Goal: Task Accomplishment & Management: Manage account settings

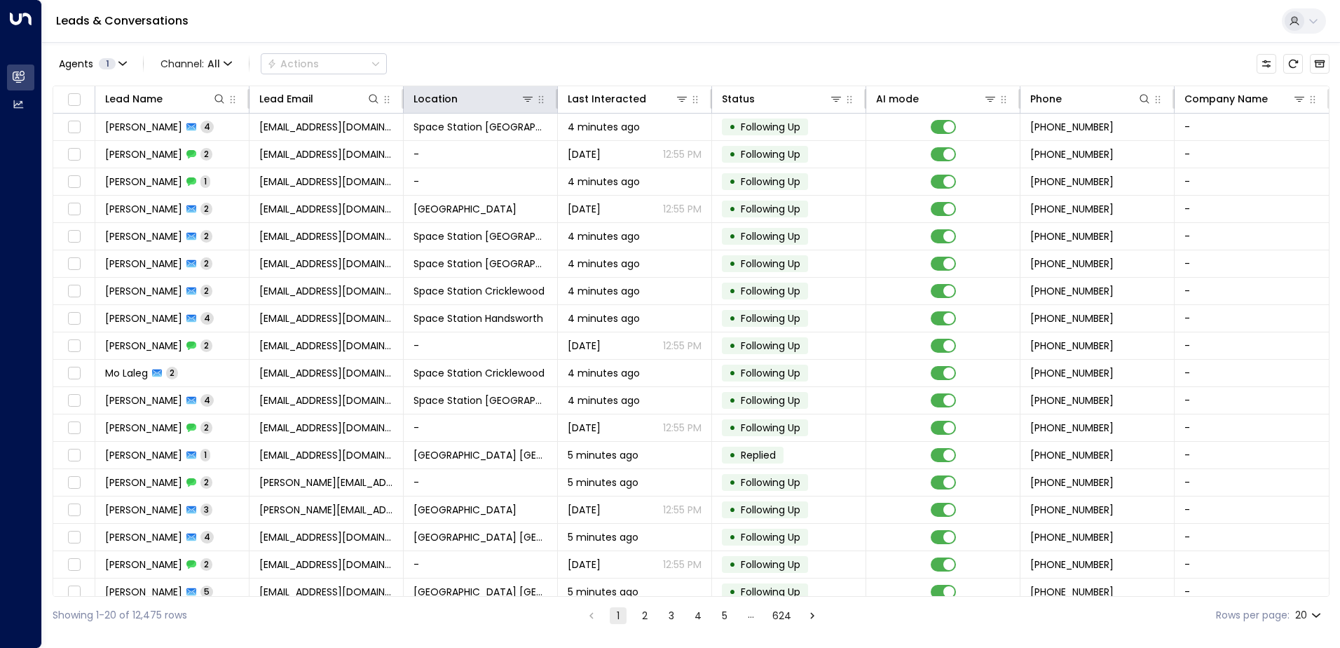
click at [529, 97] on icon at bounding box center [528, 99] width 10 height 5
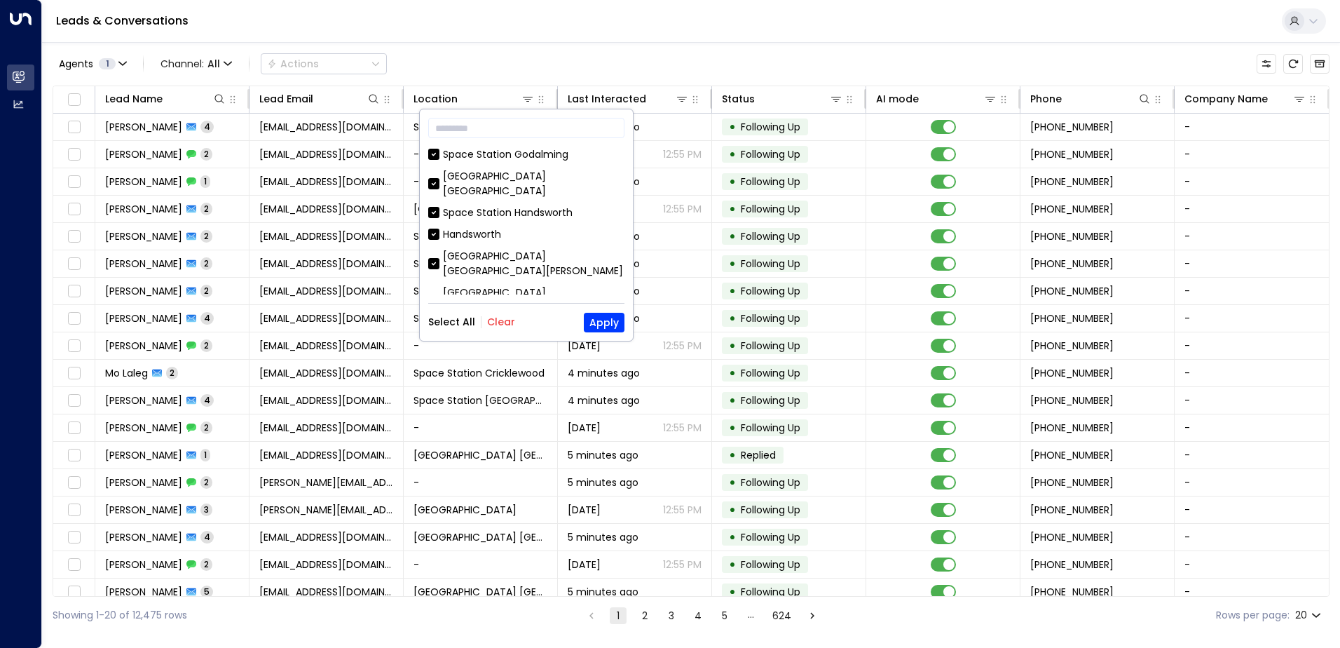
click at [494, 322] on button "Clear" at bounding box center [501, 321] width 28 height 11
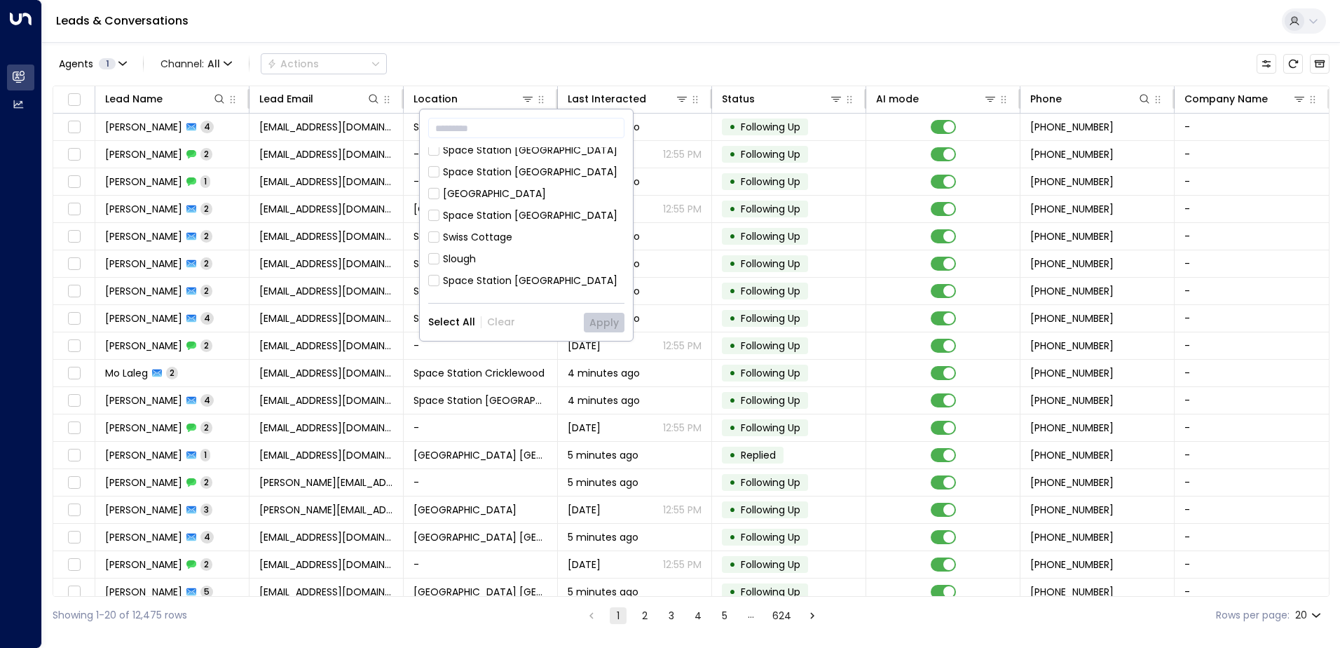
scroll to position [561, 0]
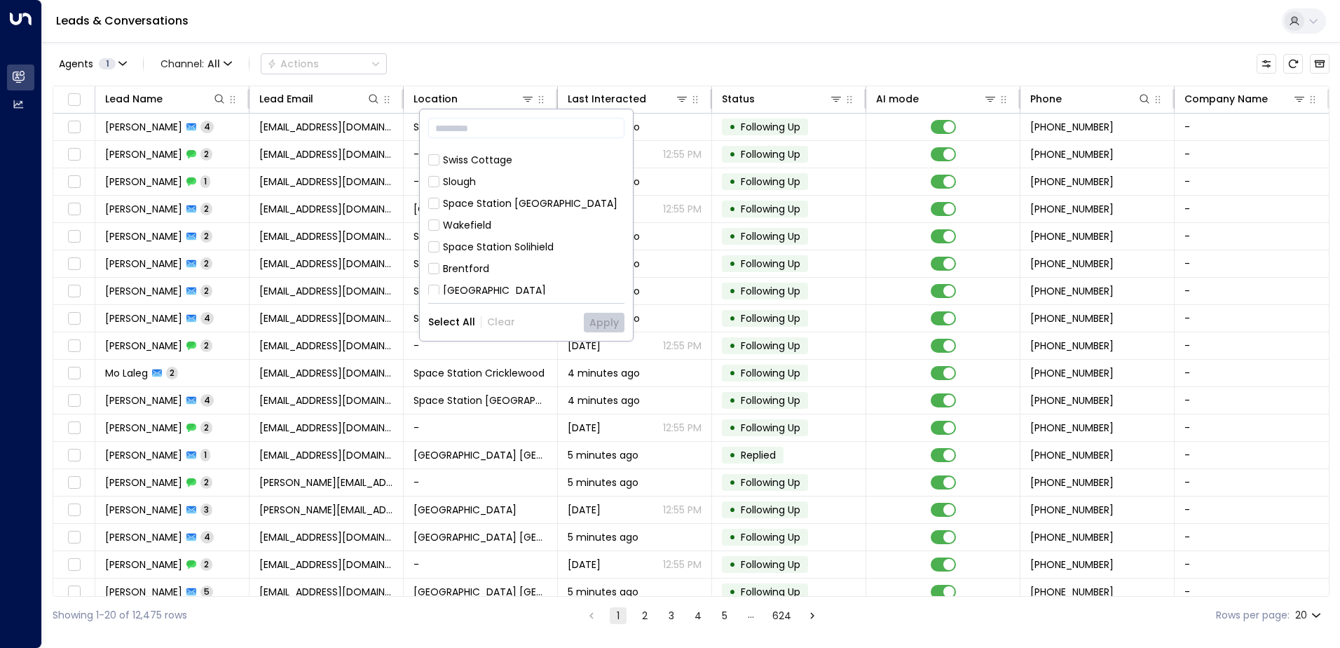
click at [526, 370] on div "Space Station [GEOGRAPHIC_DATA]" at bounding box center [530, 377] width 175 height 15
click at [604, 319] on button "Apply" at bounding box center [604, 323] width 41 height 20
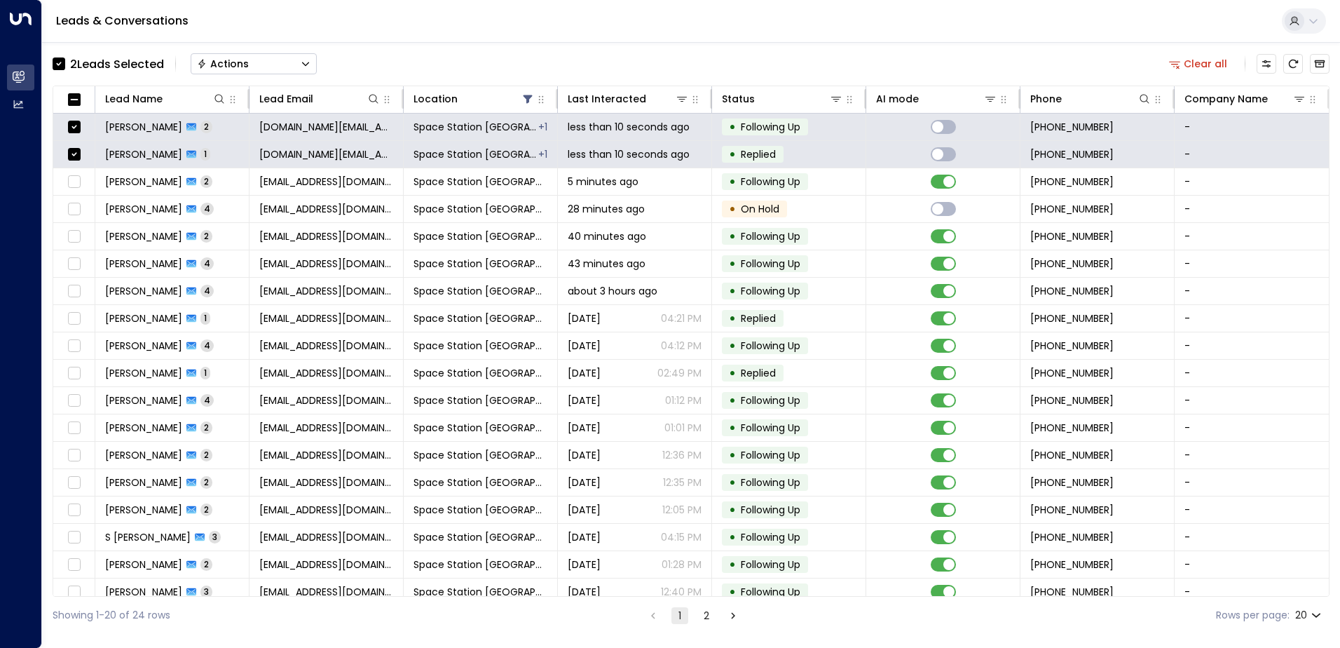
click at [302, 64] on icon "Button group with a nested menu" at bounding box center [306, 64] width 10 height 10
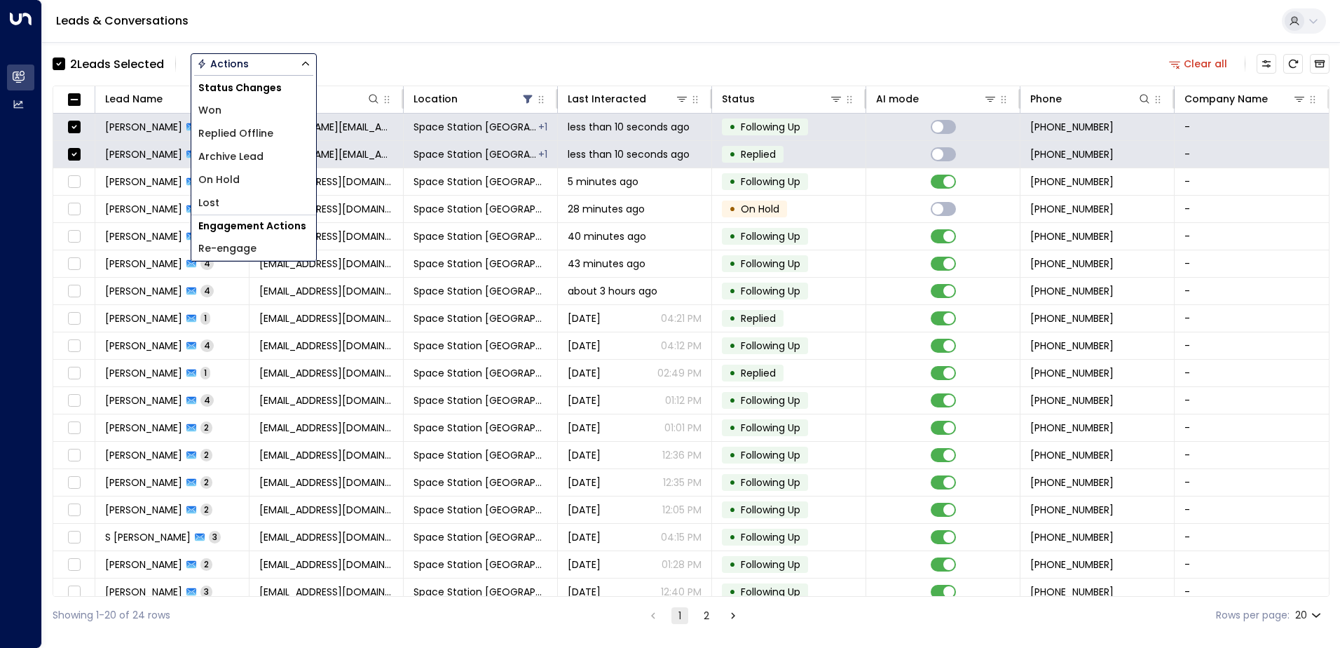
click at [269, 135] on span "Replied Offline" at bounding box center [235, 133] width 75 height 15
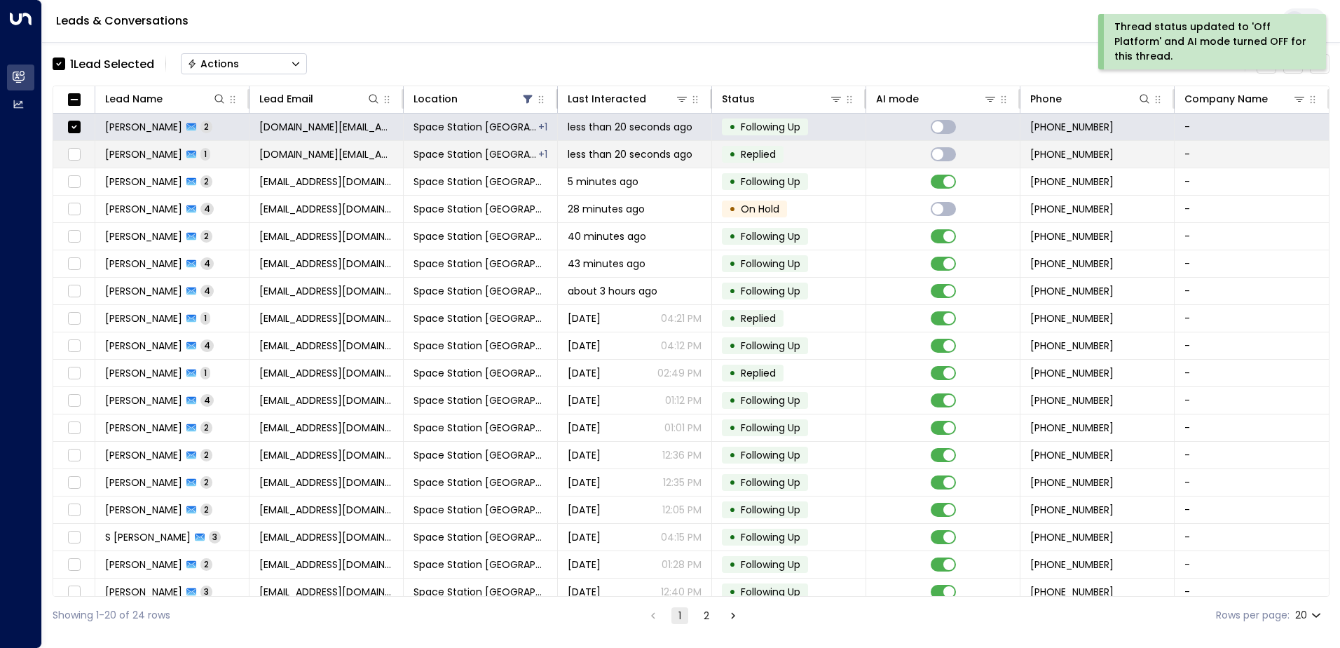
click at [82, 144] on td at bounding box center [74, 154] width 42 height 27
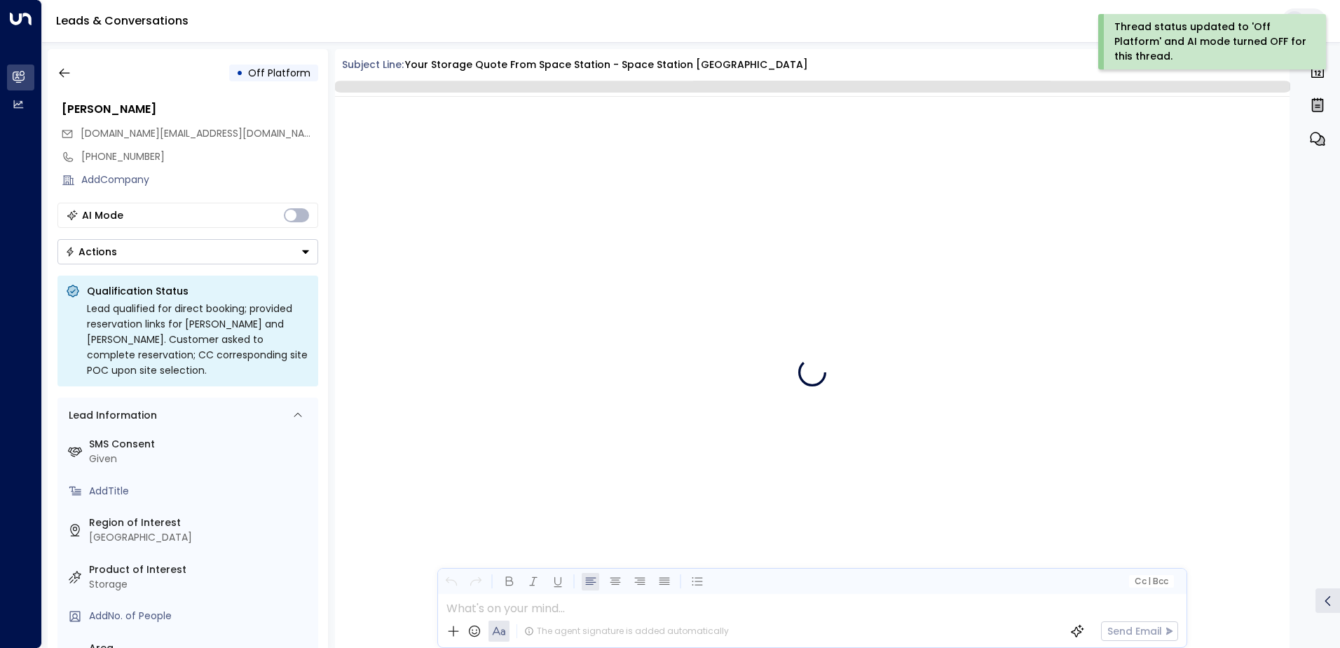
scroll to position [528, 0]
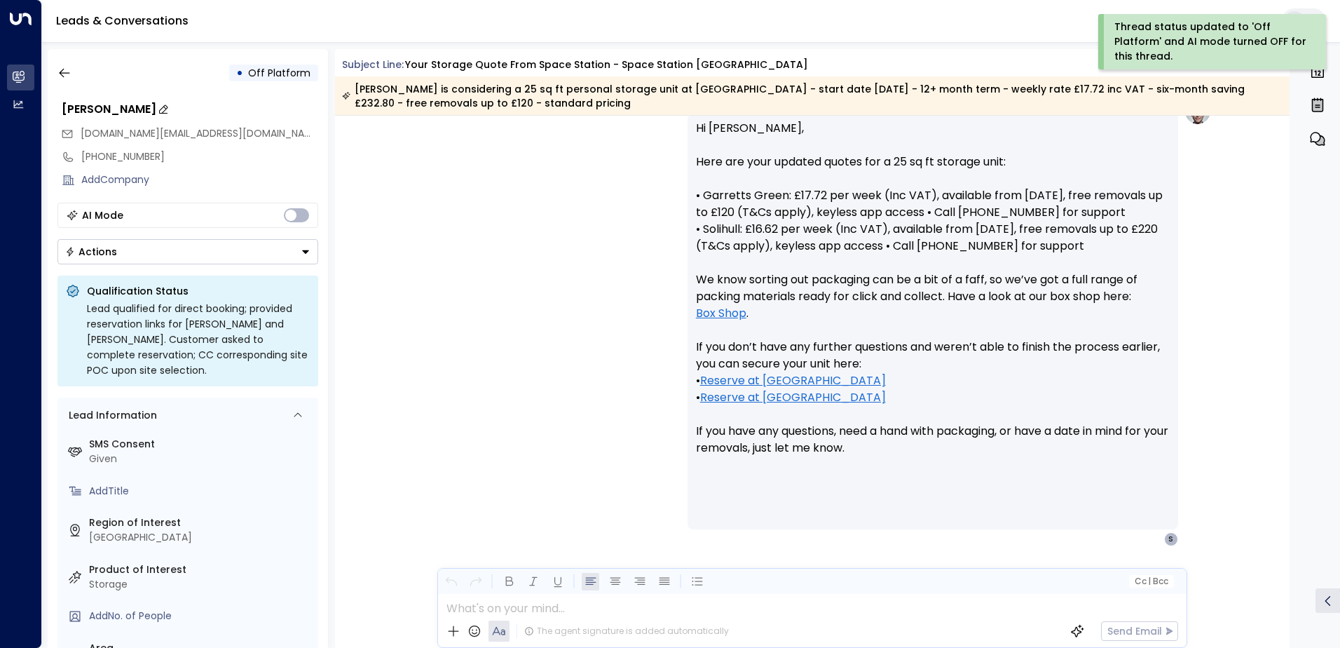
click at [260, 103] on div "[PERSON_NAME]" at bounding box center [190, 109] width 257 height 17
click at [67, 70] on icon "button" at bounding box center [64, 73] width 14 height 14
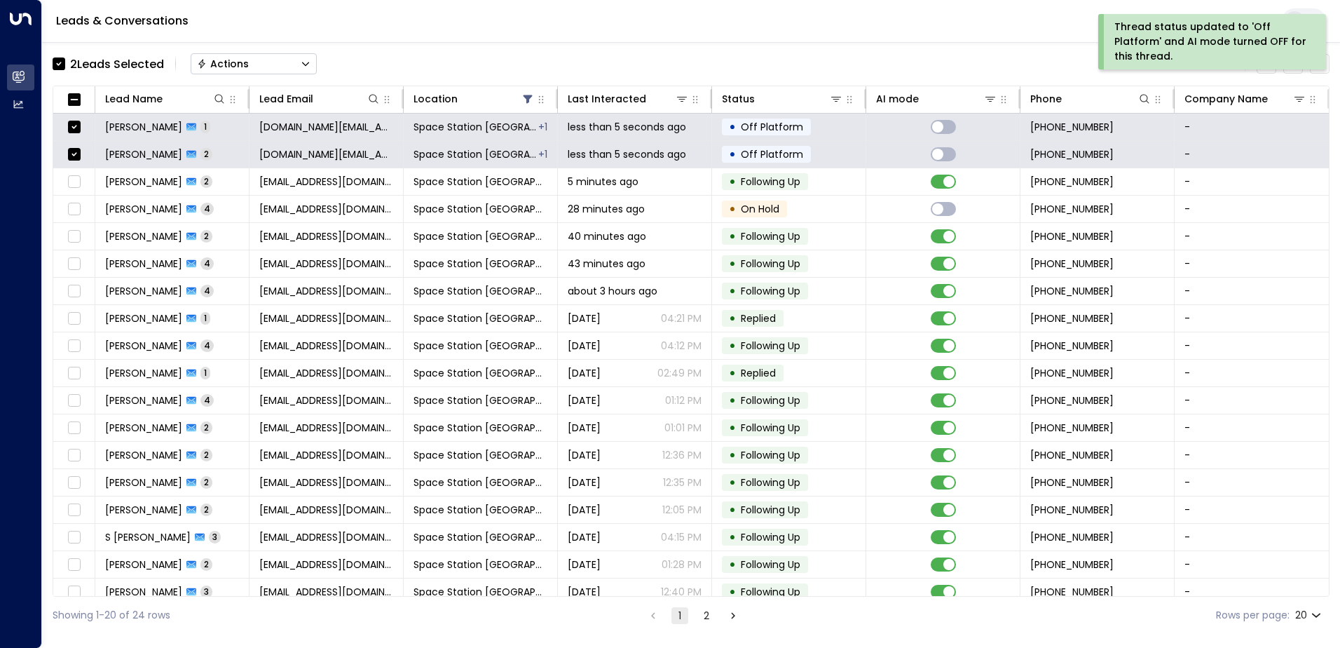
click at [218, 62] on div "Actions" at bounding box center [223, 63] width 52 height 13
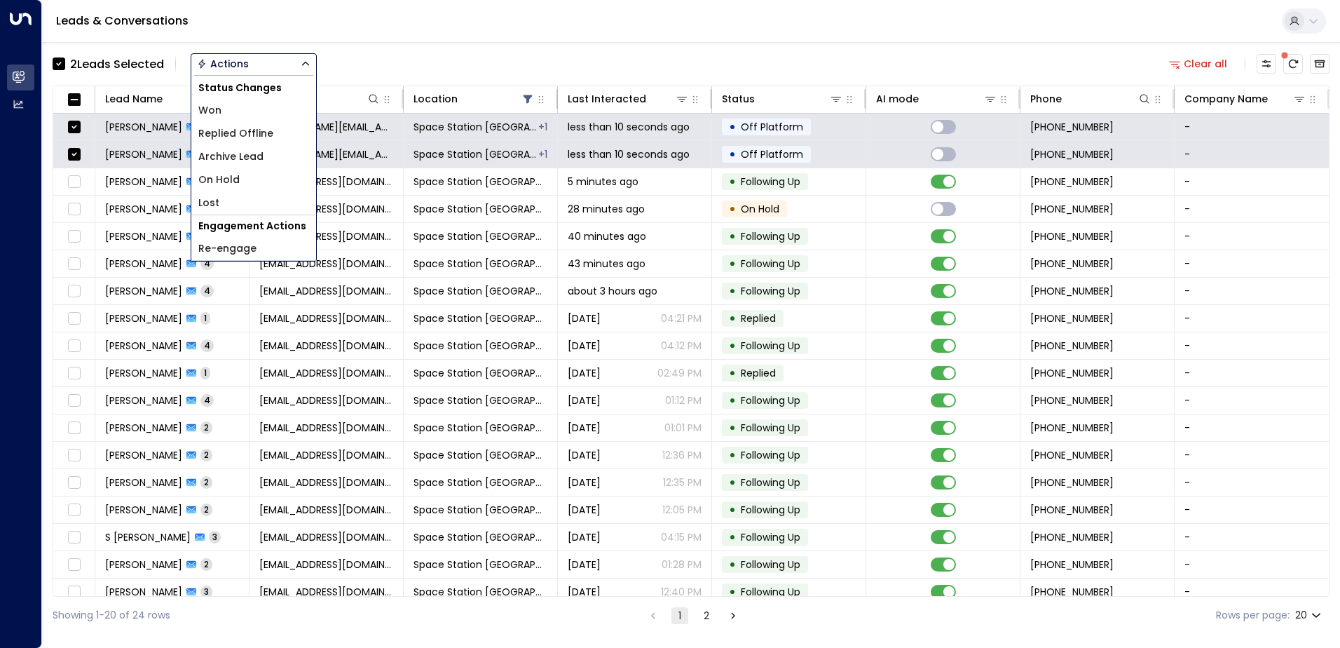
click at [254, 151] on span "Archive Lead" at bounding box center [230, 156] width 65 height 15
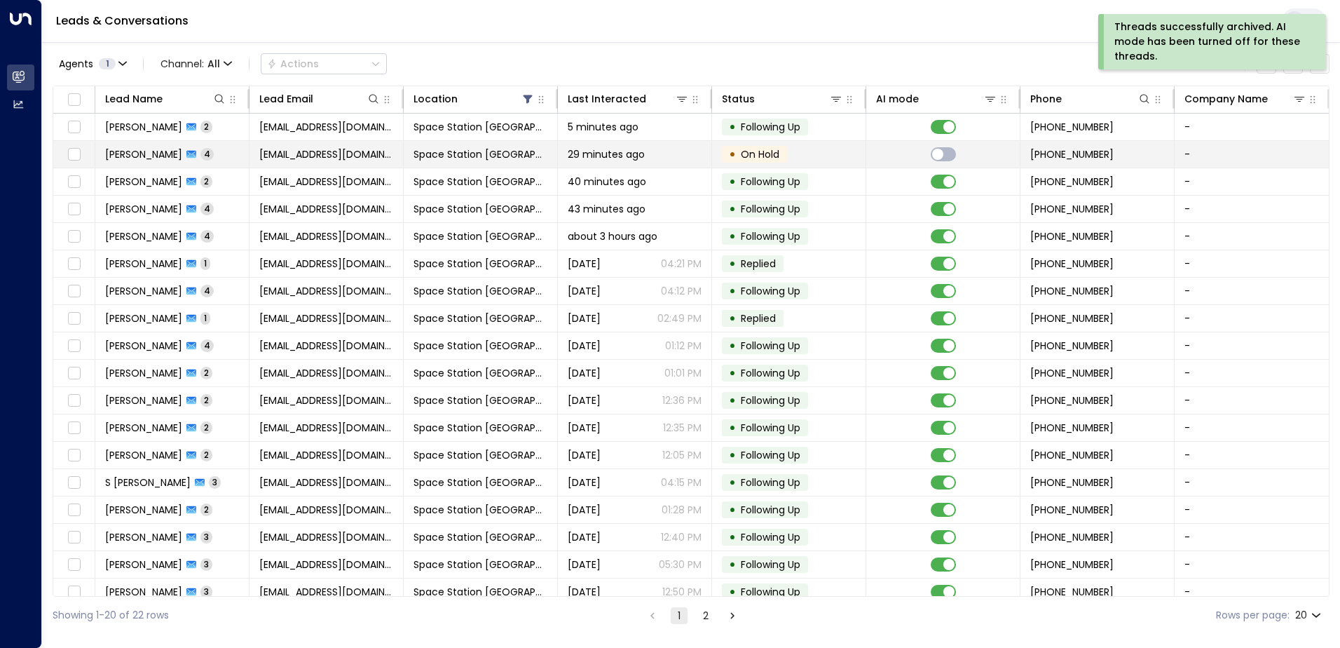
click at [512, 161] on span "Space Station [GEOGRAPHIC_DATA]" at bounding box center [481, 154] width 134 height 14
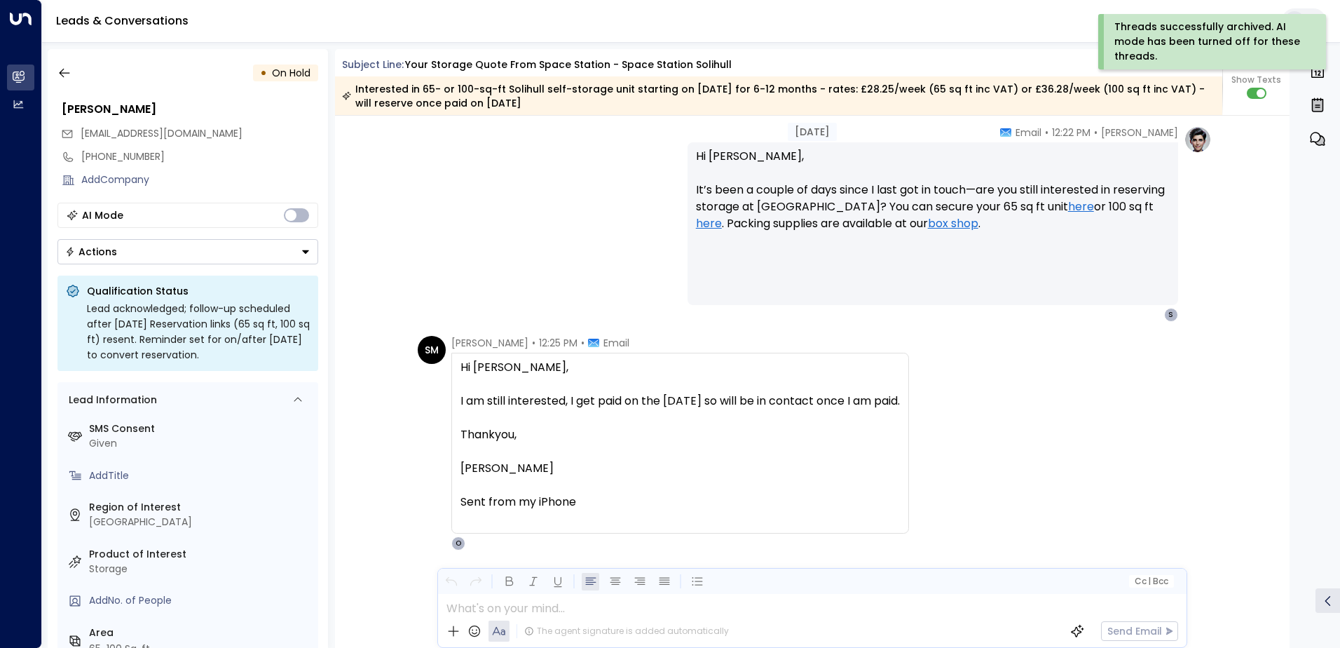
scroll to position [1671, 0]
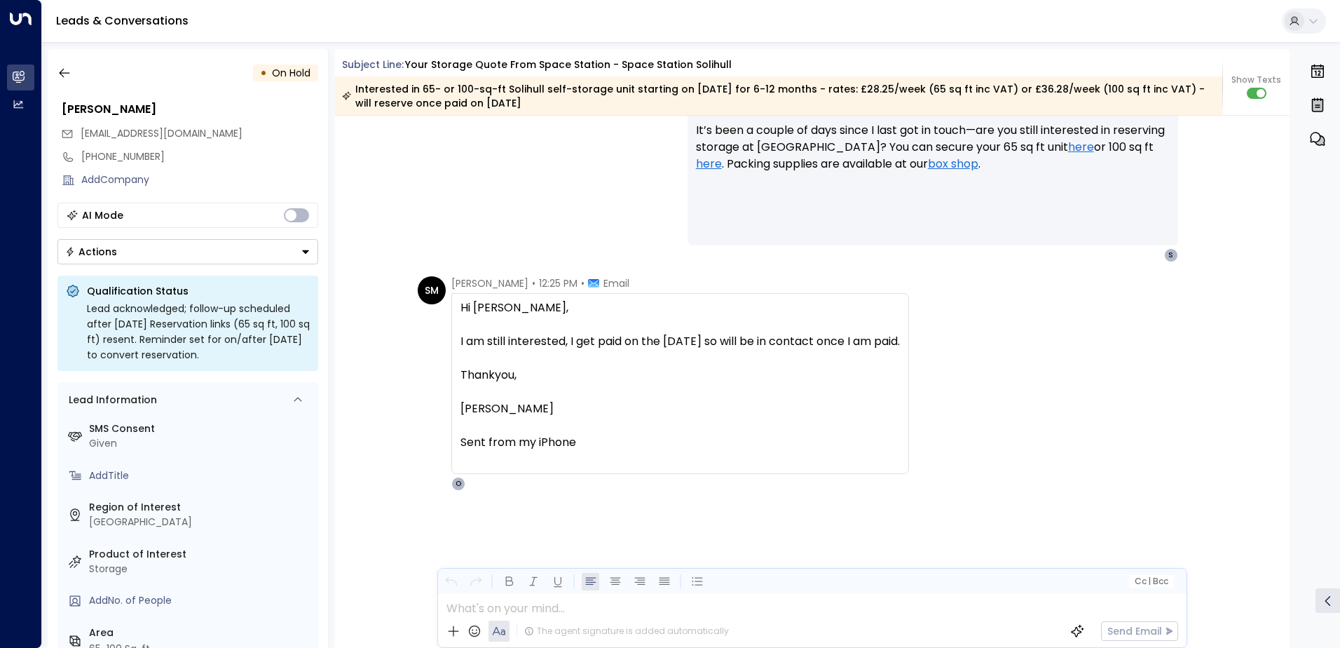
click at [218, 256] on button "Actions" at bounding box center [187, 251] width 261 height 25
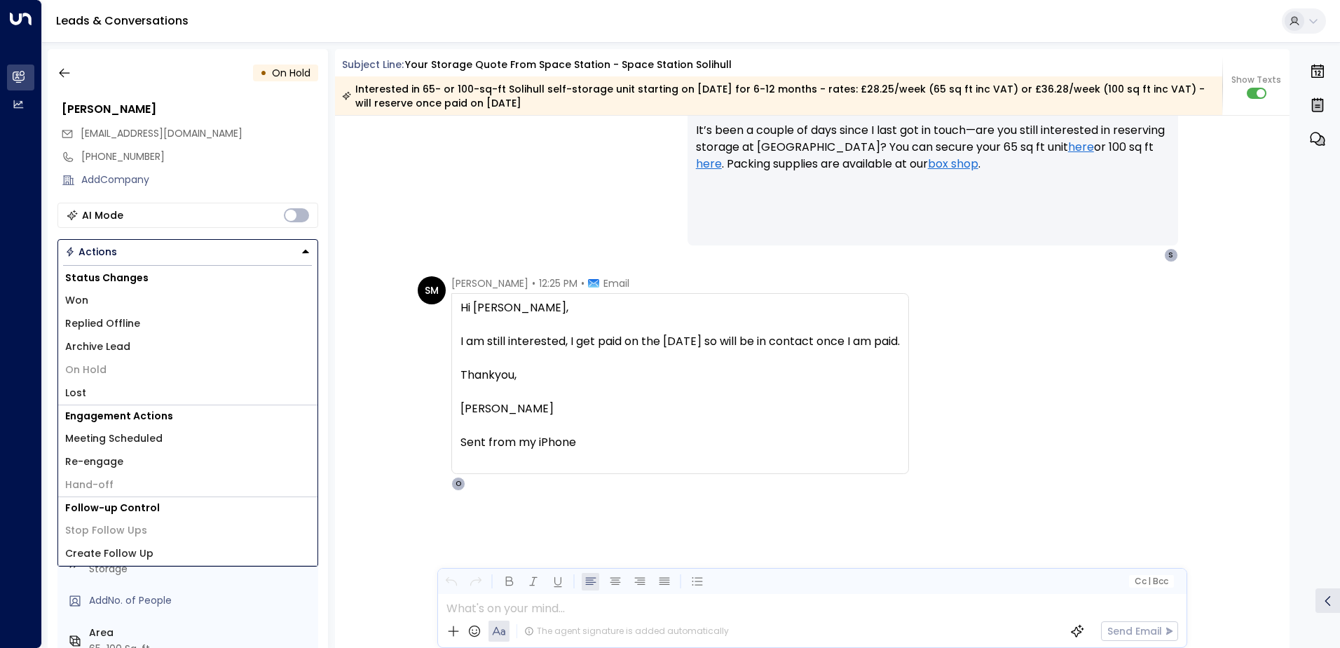
click at [221, 169] on div "Add Company" at bounding box center [187, 179] width 261 height 23
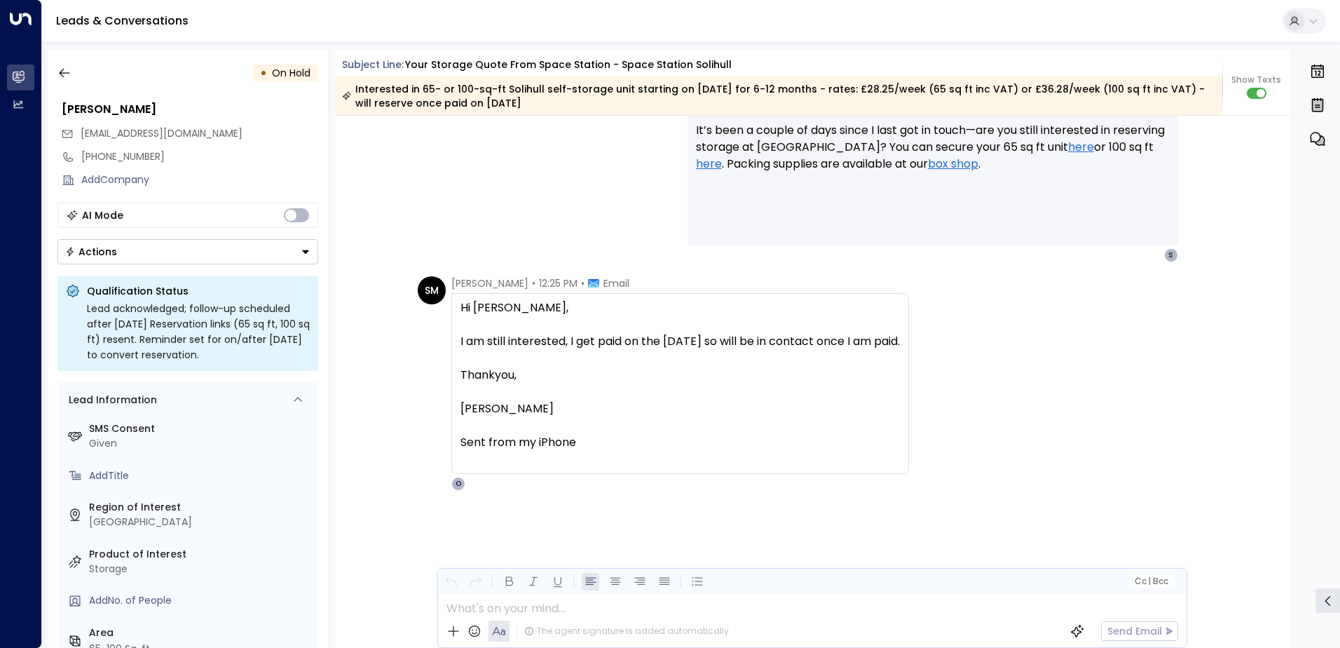
click at [218, 250] on button "Actions" at bounding box center [187, 251] width 261 height 25
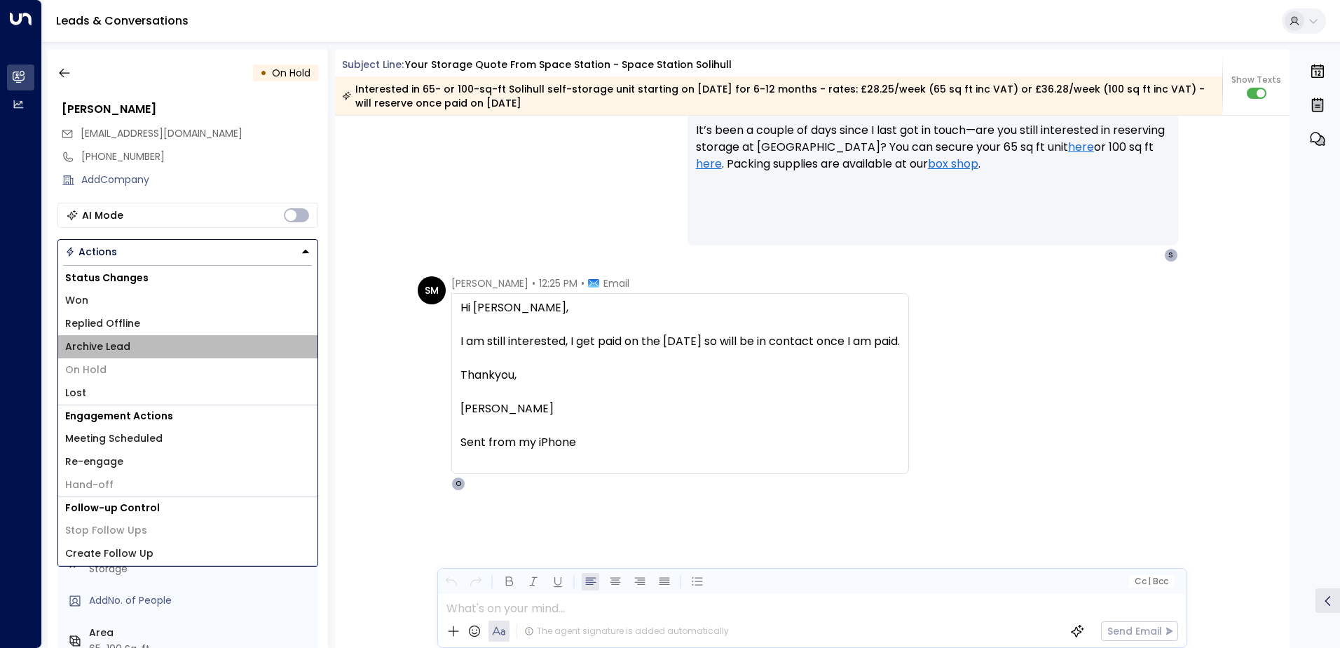
click at [176, 339] on li "Archive Lead" at bounding box center [187, 346] width 259 height 23
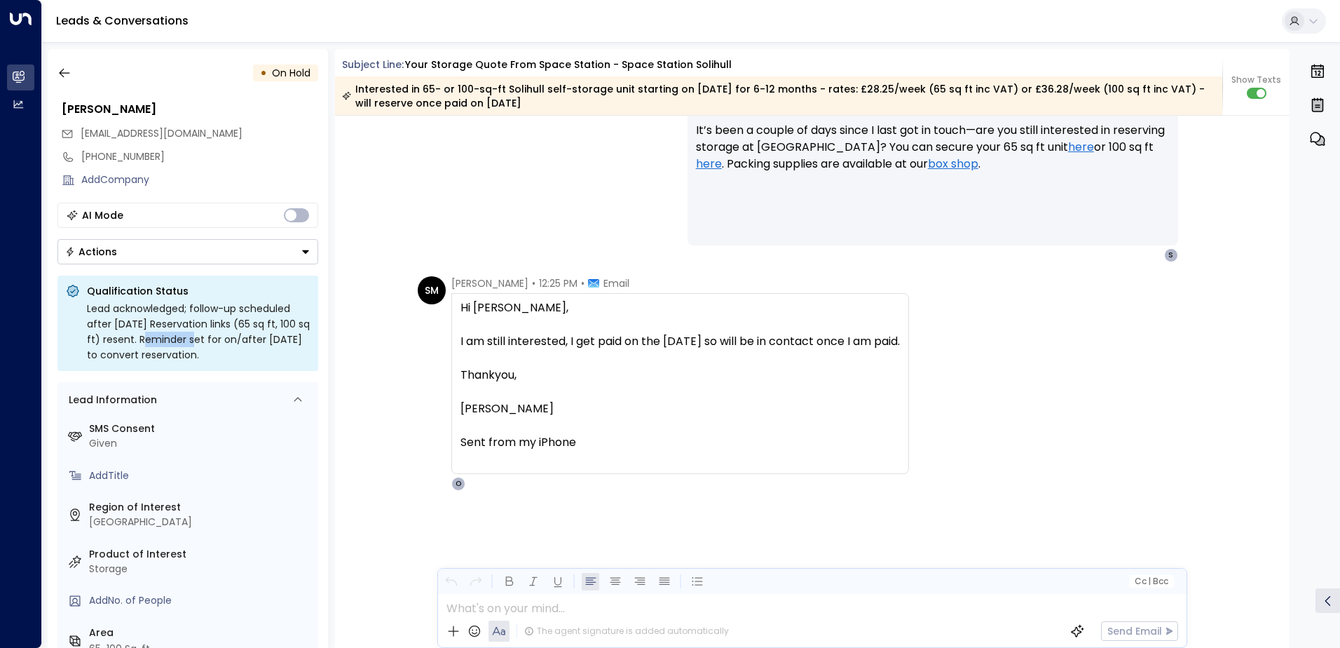
click at [176, 339] on div "Lead acknowledged; follow-up scheduled after [DATE] Reservation links (65 sq ft…" at bounding box center [198, 332] width 223 height 62
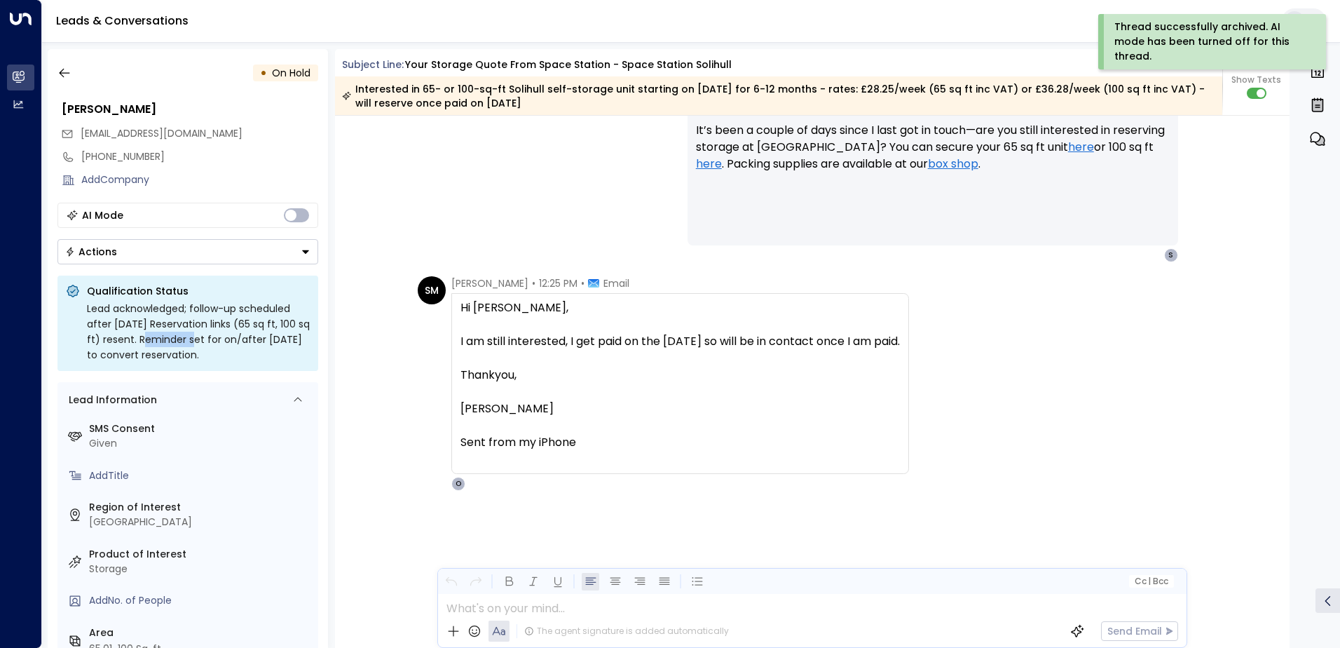
drag, startPoint x: 176, startPoint y: 339, endPoint x: 149, endPoint y: 248, distance: 94.3
click at [149, 248] on button "Actions" at bounding box center [187, 251] width 261 height 25
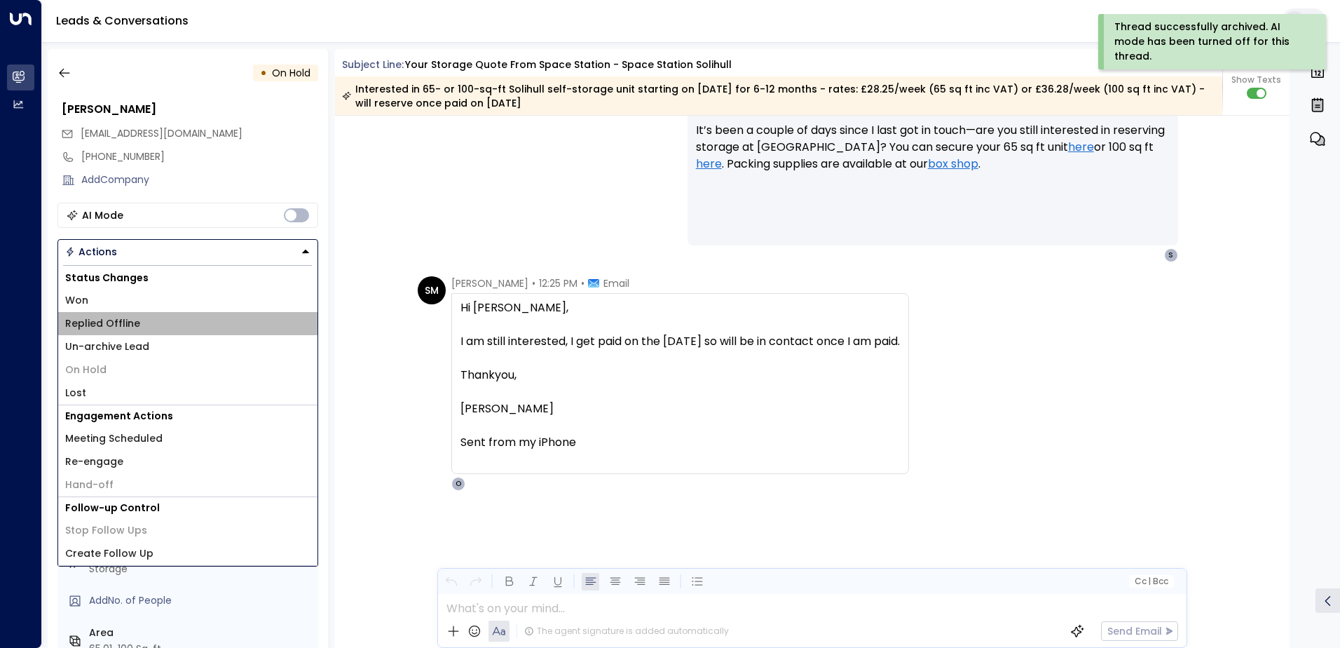
click at [134, 317] on span "Replied Offline" at bounding box center [102, 323] width 75 height 15
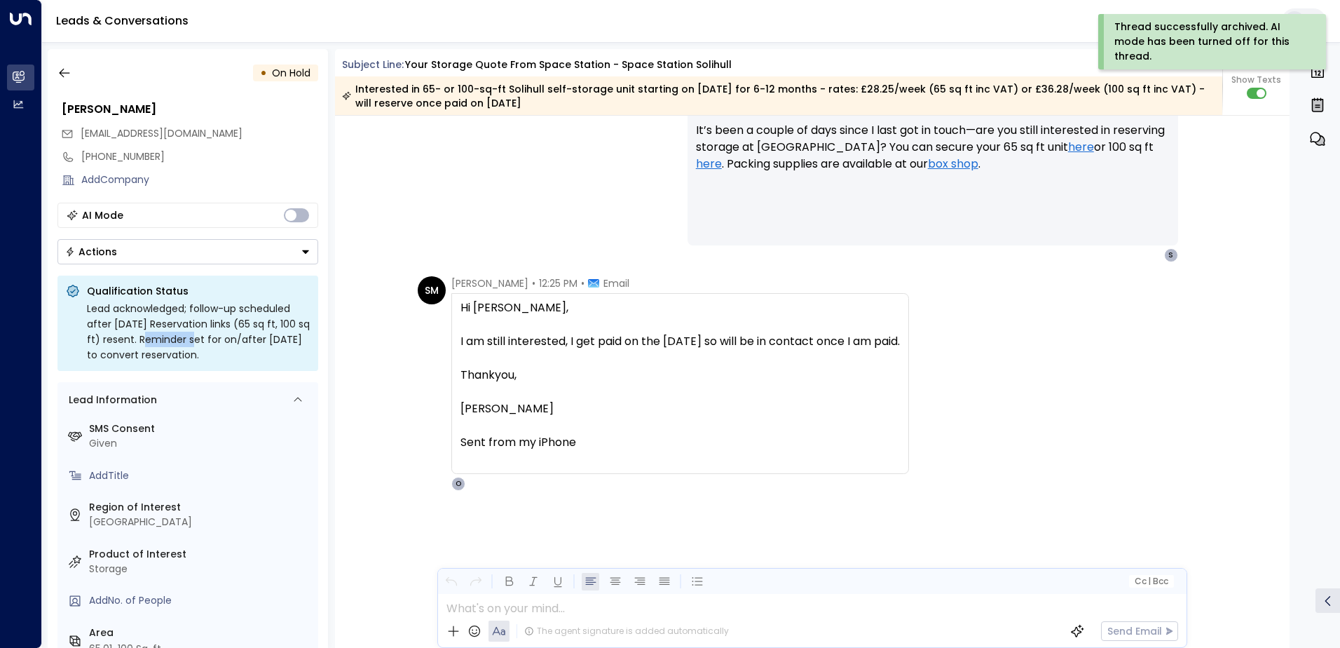
click at [161, 247] on button "Actions" at bounding box center [187, 251] width 261 height 25
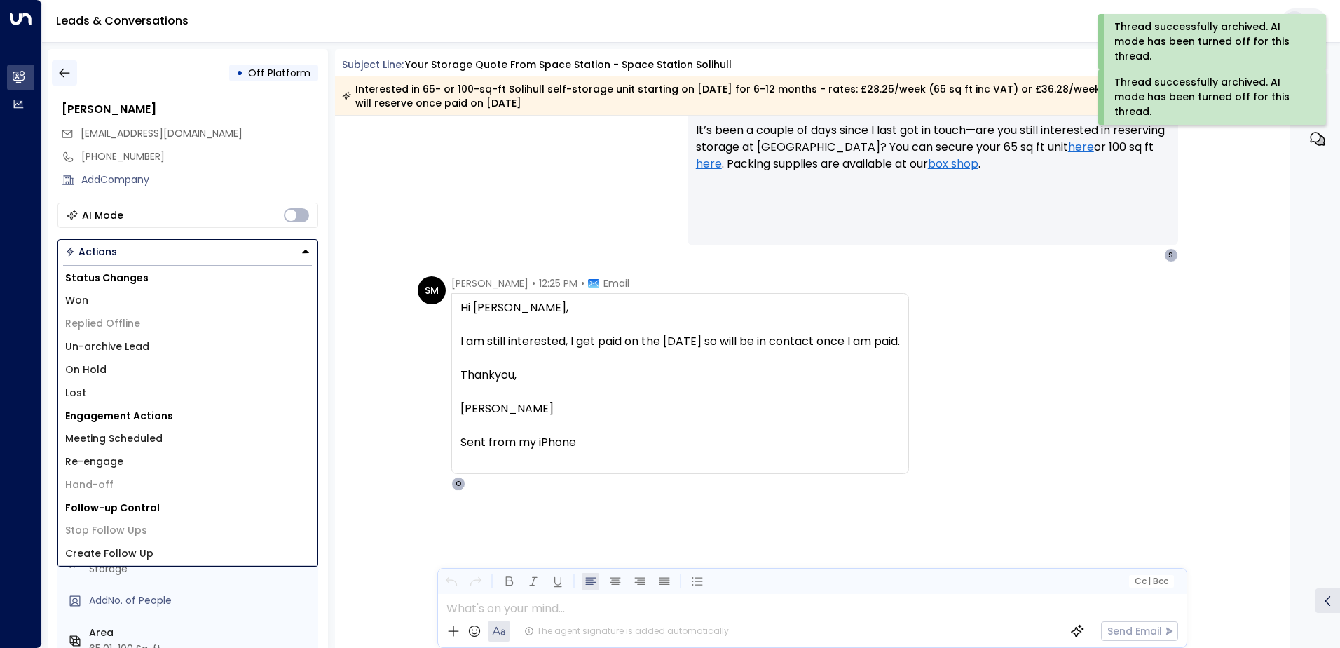
click at [70, 77] on icon "button" at bounding box center [64, 73] width 14 height 14
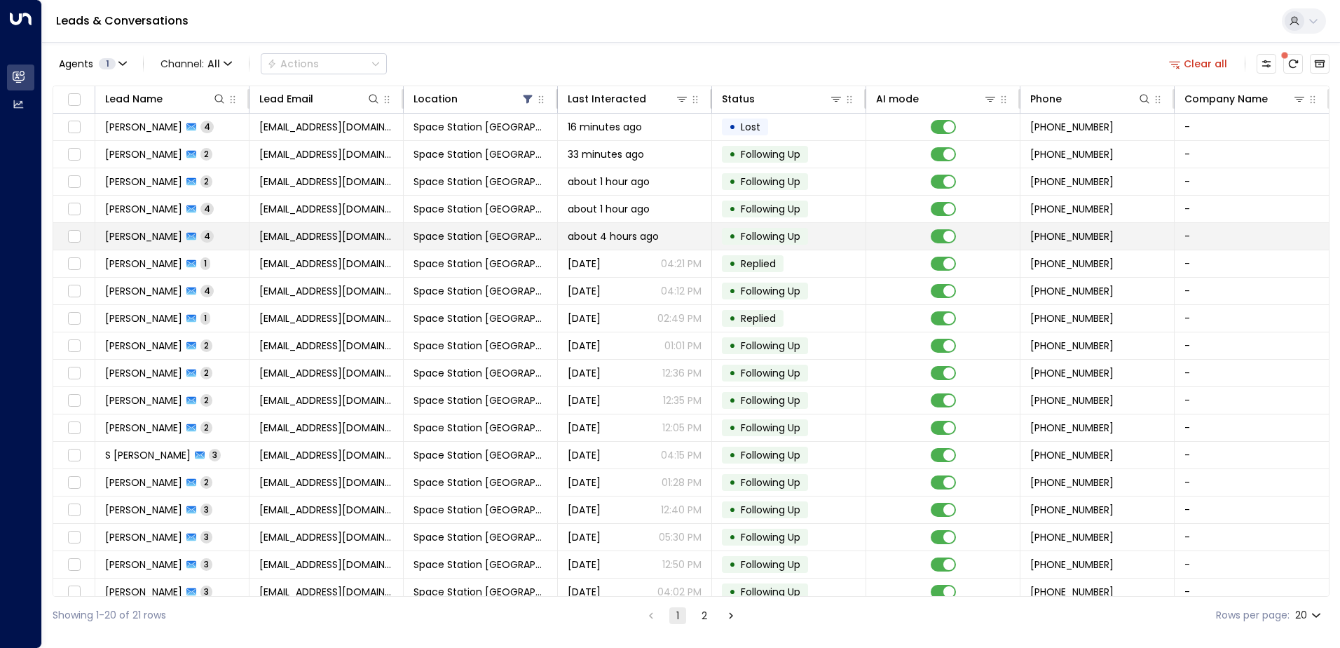
click at [392, 246] on td "[EMAIL_ADDRESS][DOMAIN_NAME]" at bounding box center [327, 236] width 154 height 27
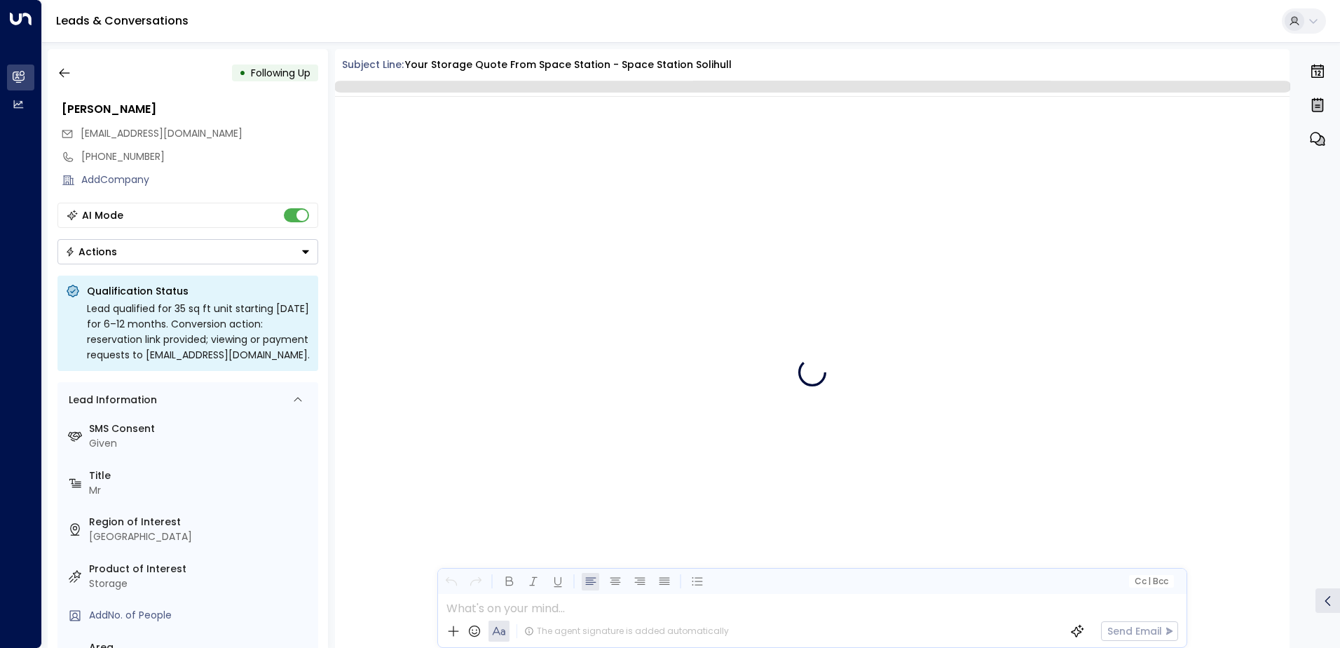
scroll to position [2881, 0]
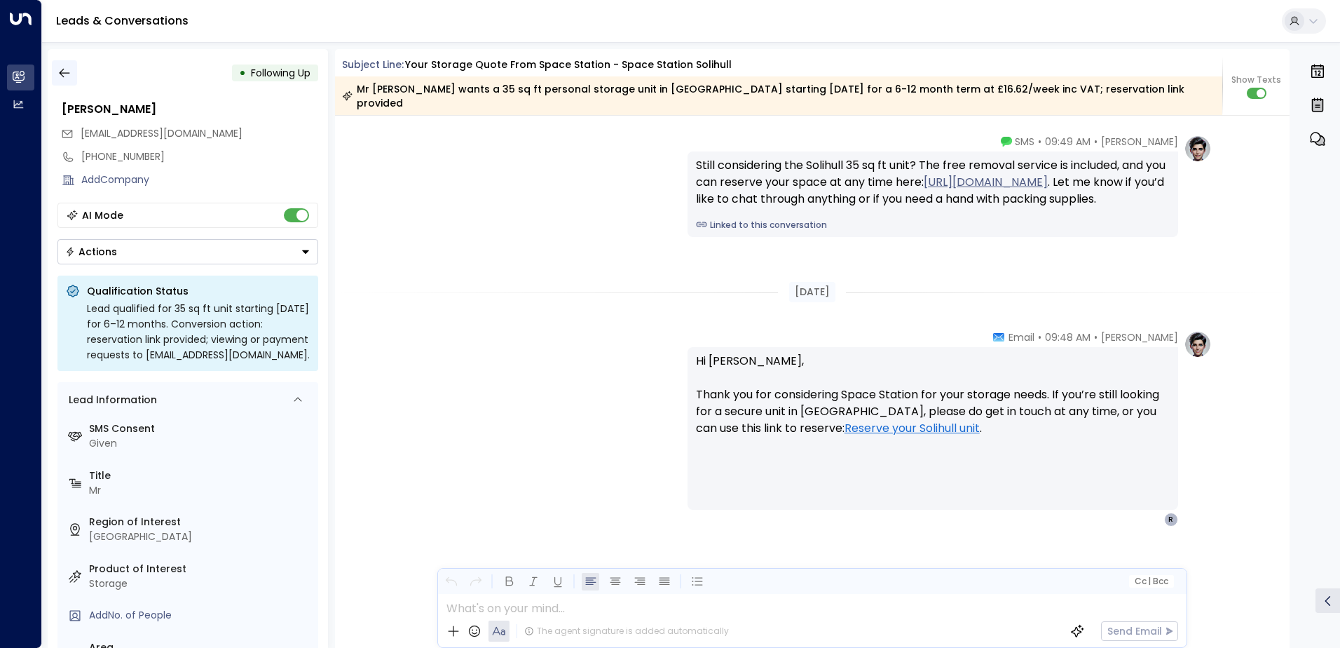
click at [67, 82] on button "button" at bounding box center [64, 72] width 25 height 25
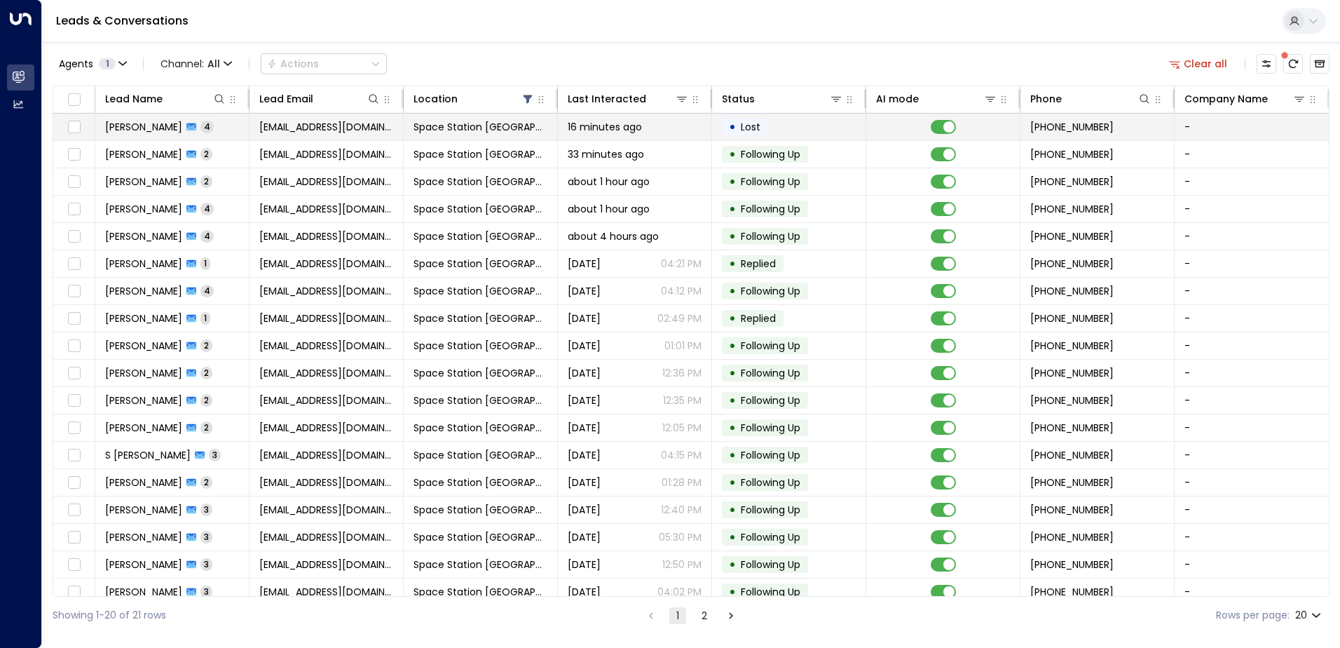
click at [511, 130] on span "Space Station [GEOGRAPHIC_DATA]" at bounding box center [481, 127] width 134 height 14
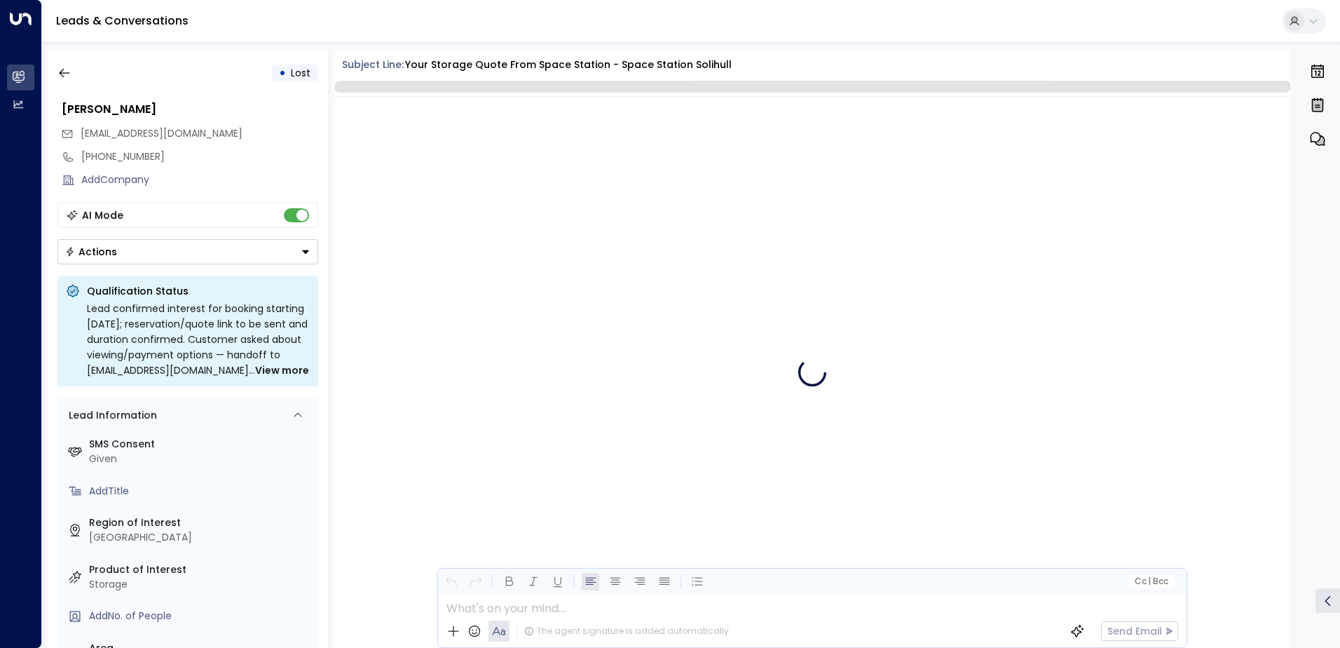
scroll to position [1503, 0]
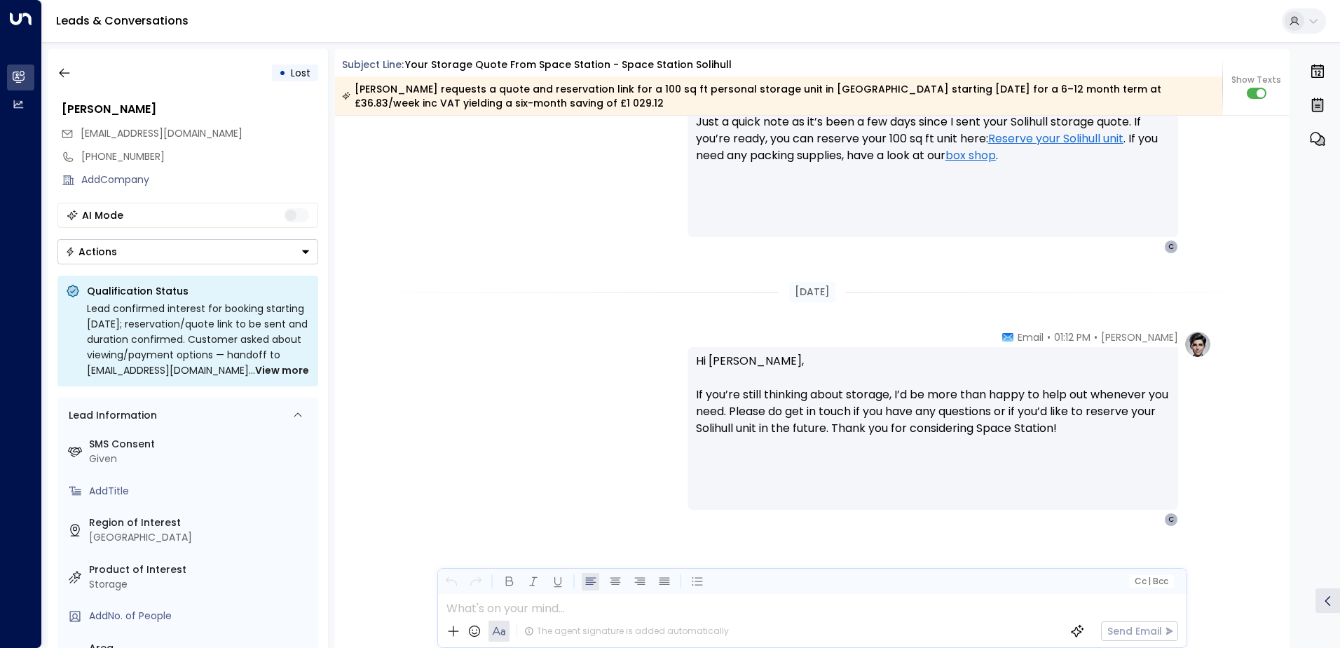
click at [270, 265] on div "• Lost [PERSON_NAME] [EMAIL_ADDRESS][DOMAIN_NAME] [PHONE_NUMBER] Add Company AI…" at bounding box center [188, 348] width 280 height 599
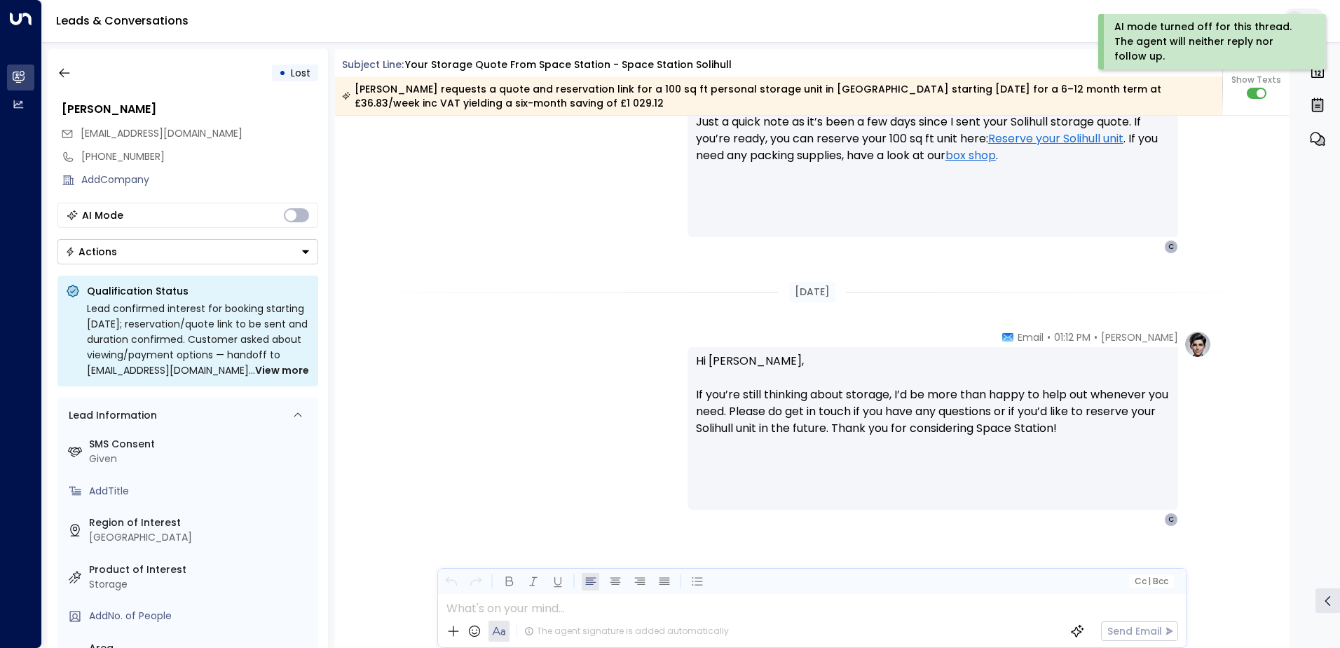
click at [270, 258] on button "Actions" at bounding box center [187, 251] width 261 height 25
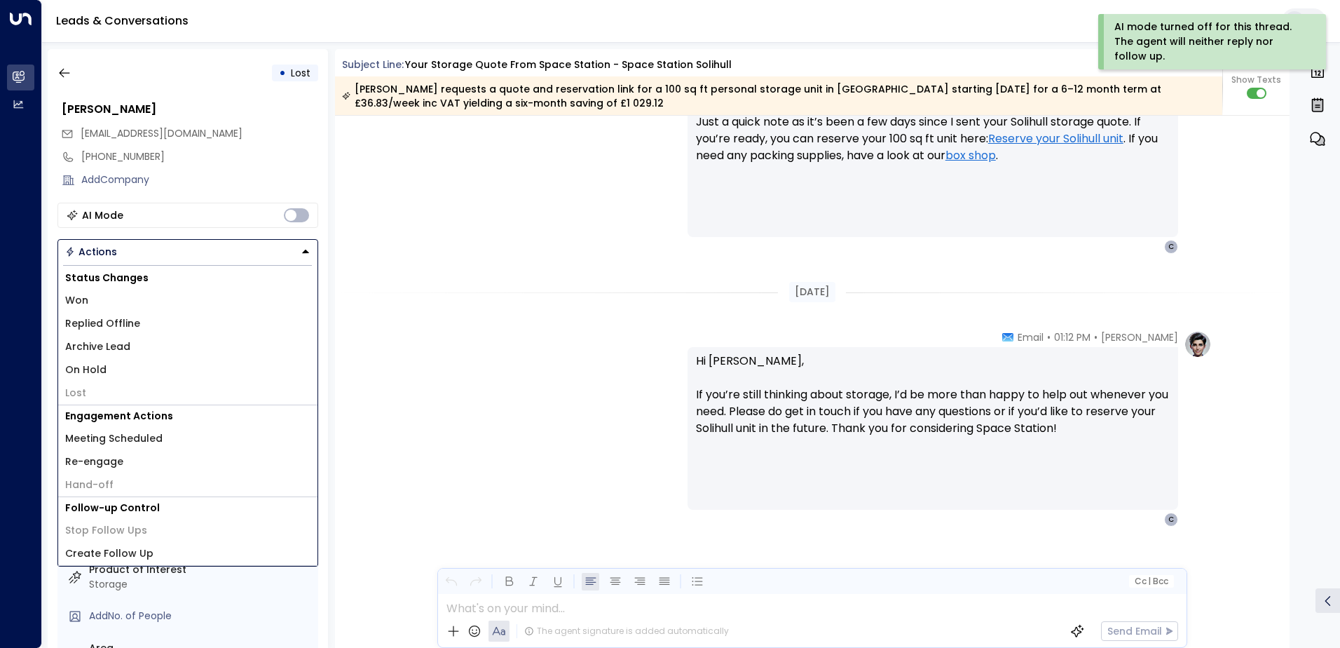
click at [122, 329] on span "Replied Offline" at bounding box center [102, 323] width 75 height 15
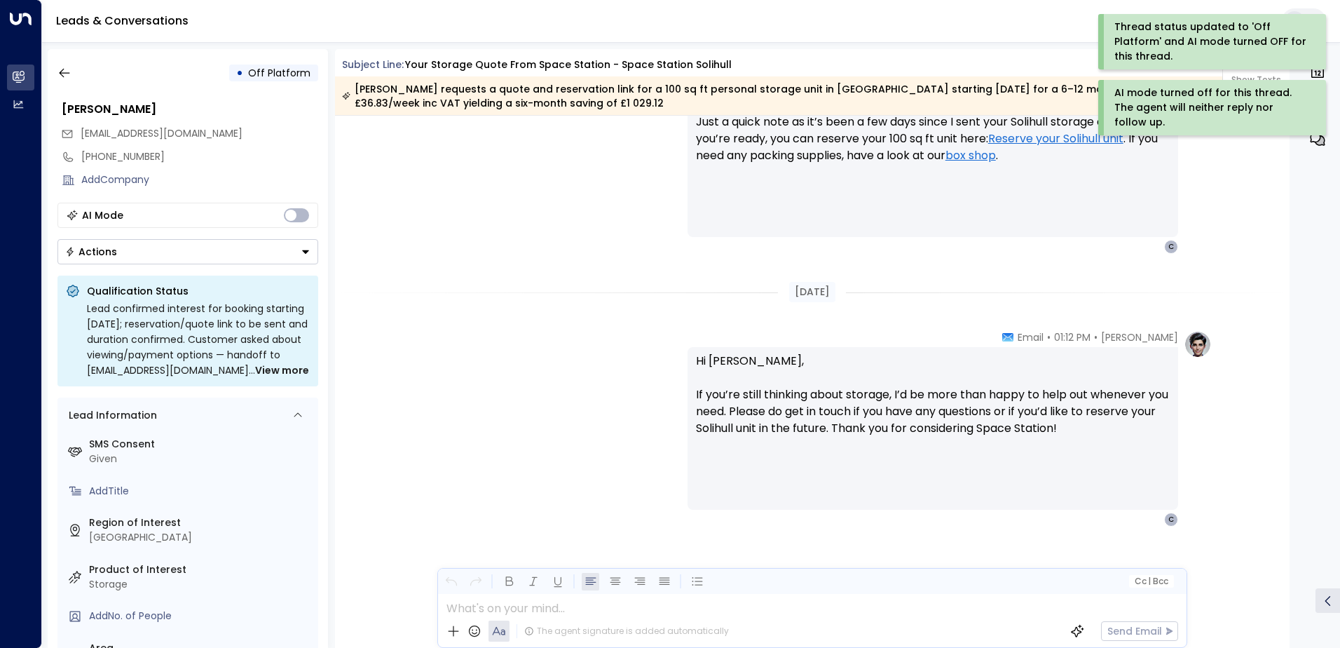
click at [198, 254] on button "Actions" at bounding box center [187, 251] width 261 height 25
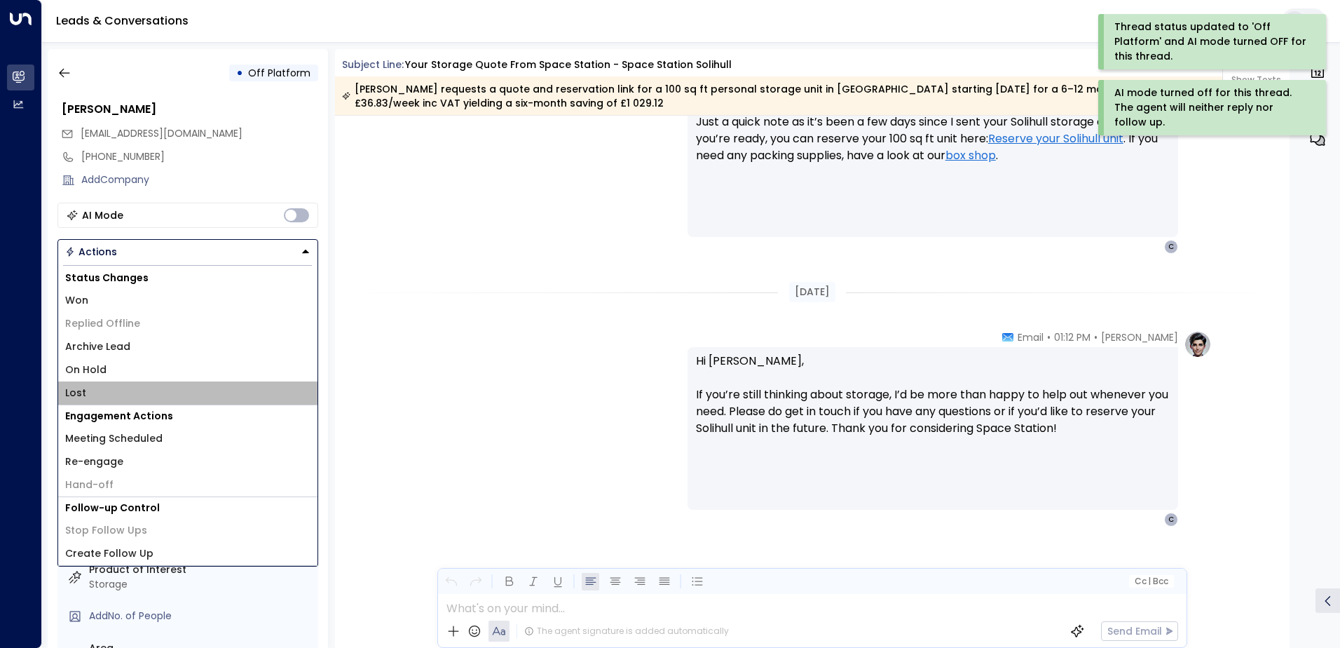
click at [125, 388] on li "Lost" at bounding box center [187, 392] width 259 height 23
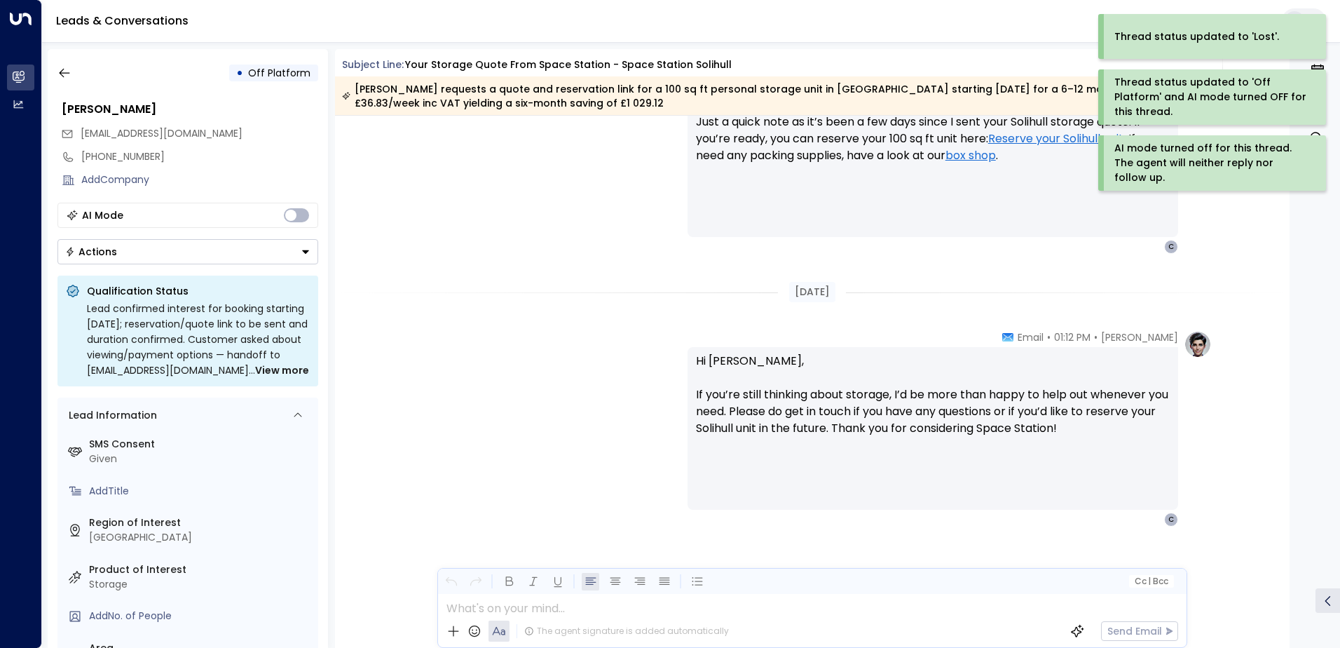
click at [186, 263] on button "Actions" at bounding box center [187, 251] width 261 height 25
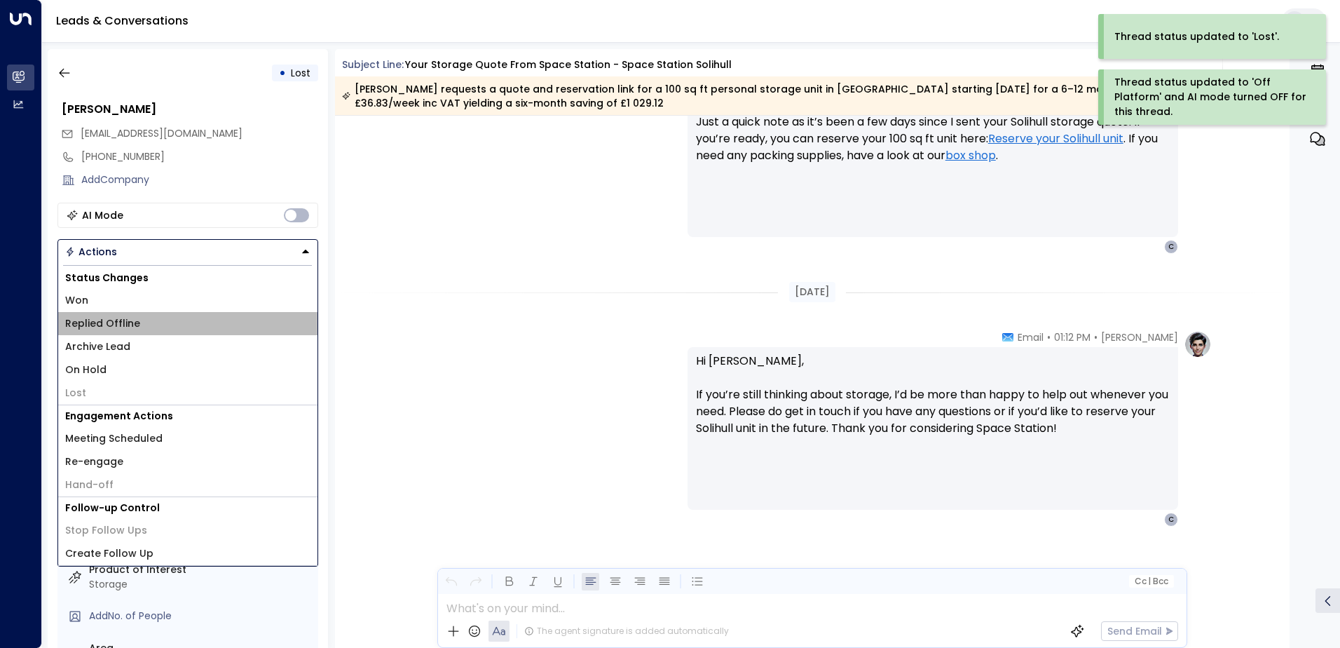
click at [153, 331] on li "Replied Offline" at bounding box center [187, 323] width 259 height 23
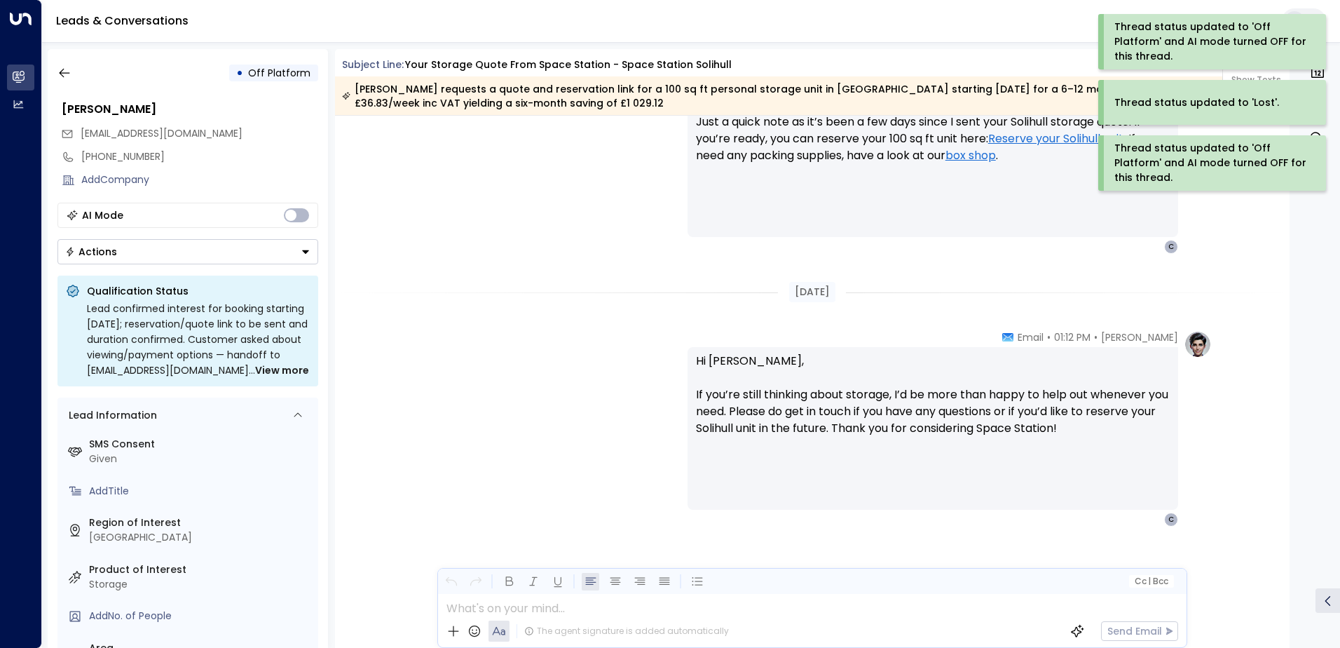
click at [192, 258] on button "Actions" at bounding box center [187, 251] width 261 height 25
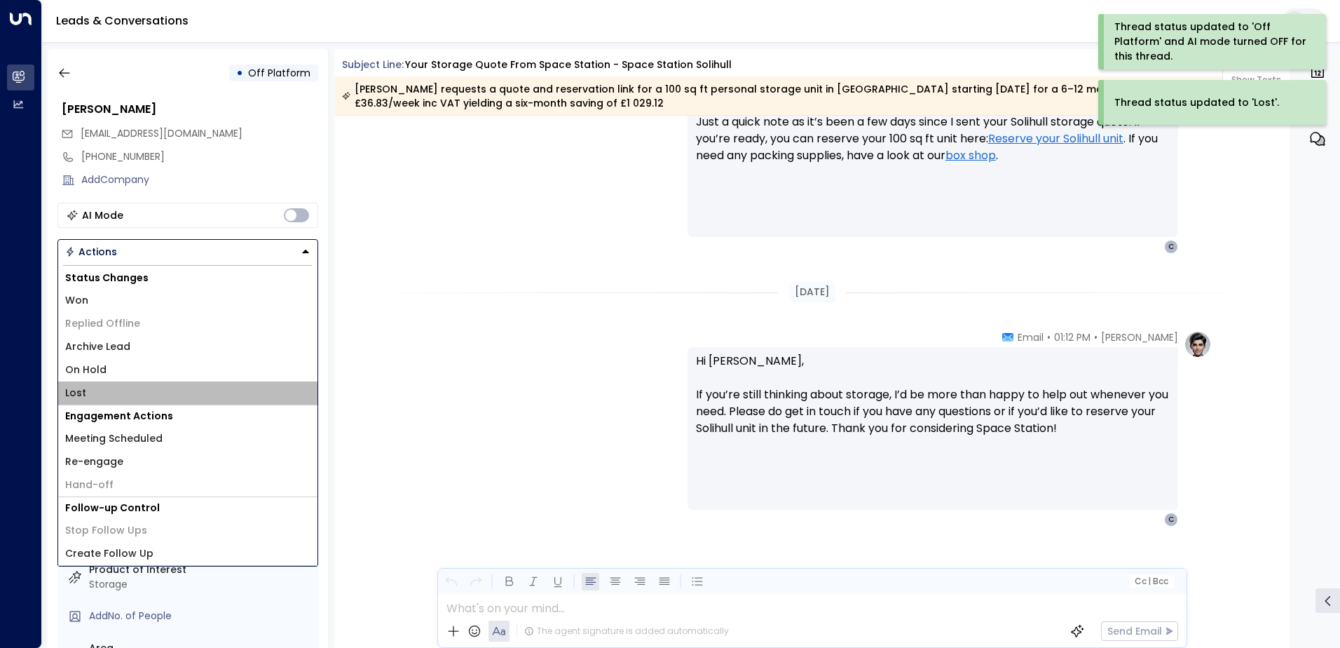
click at [130, 388] on li "Lost" at bounding box center [187, 392] width 259 height 23
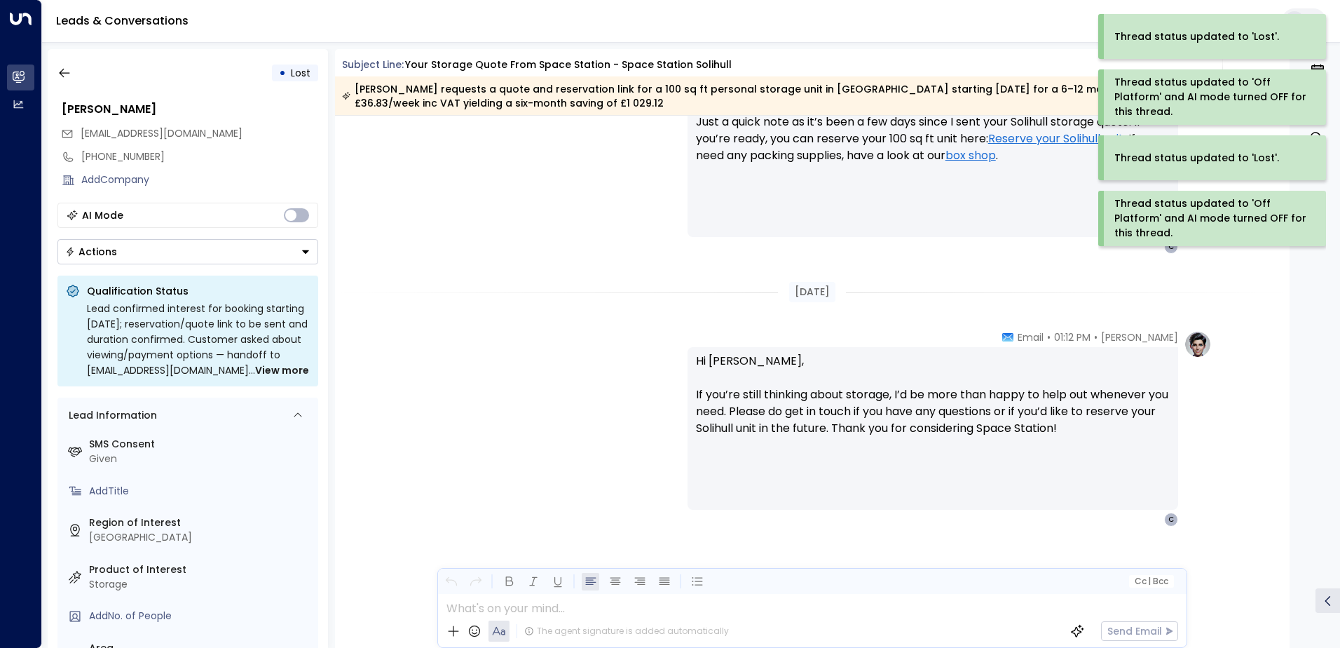
click at [172, 268] on div "• Lost [PERSON_NAME] [EMAIL_ADDRESS][DOMAIN_NAME] [PHONE_NUMBER] Add Company AI…" at bounding box center [188, 348] width 280 height 599
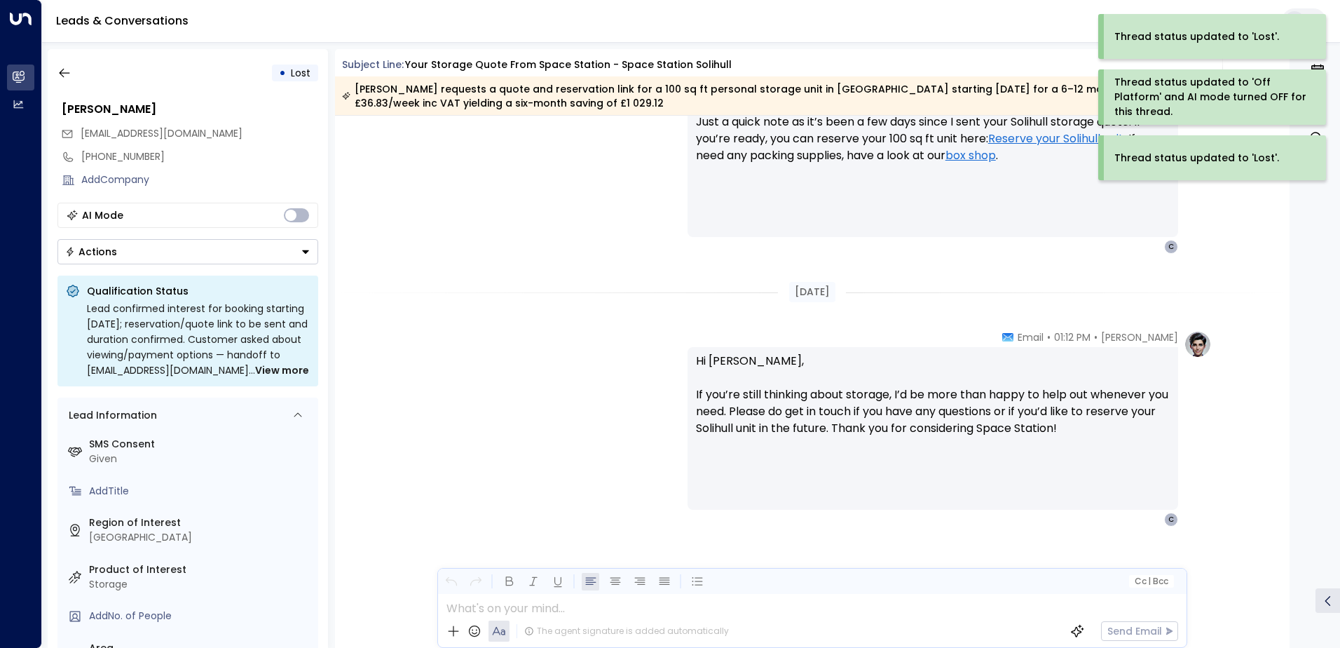
click at [172, 261] on button "Actions" at bounding box center [187, 251] width 261 height 25
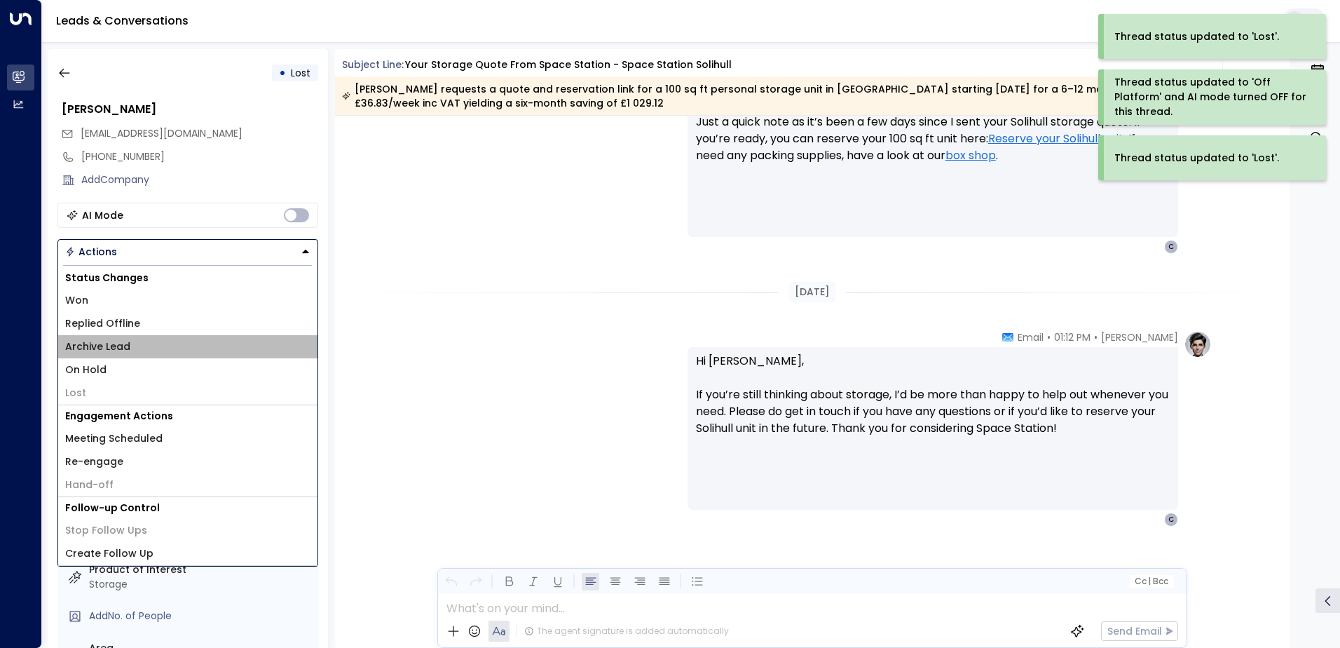
click at [137, 339] on li "Archive Lead" at bounding box center [187, 346] width 259 height 23
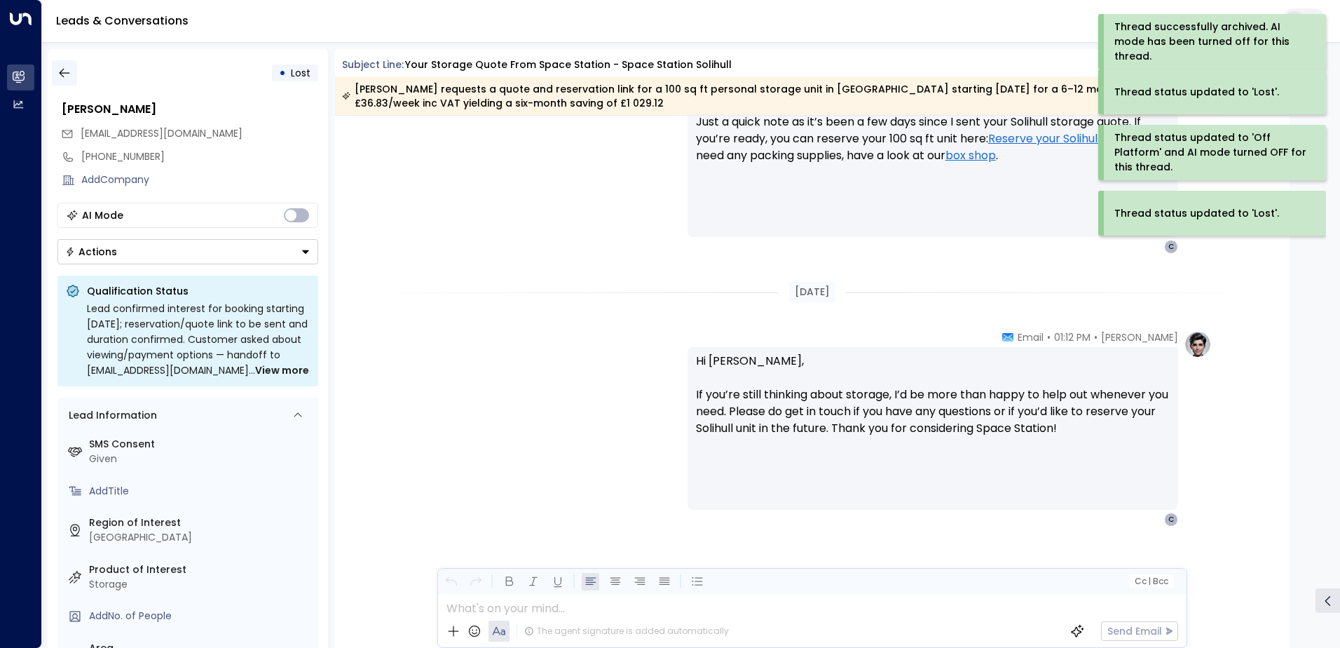
click at [56, 63] on button "button" at bounding box center [64, 72] width 25 height 25
